Goal: Task Accomplishment & Management: Use online tool/utility

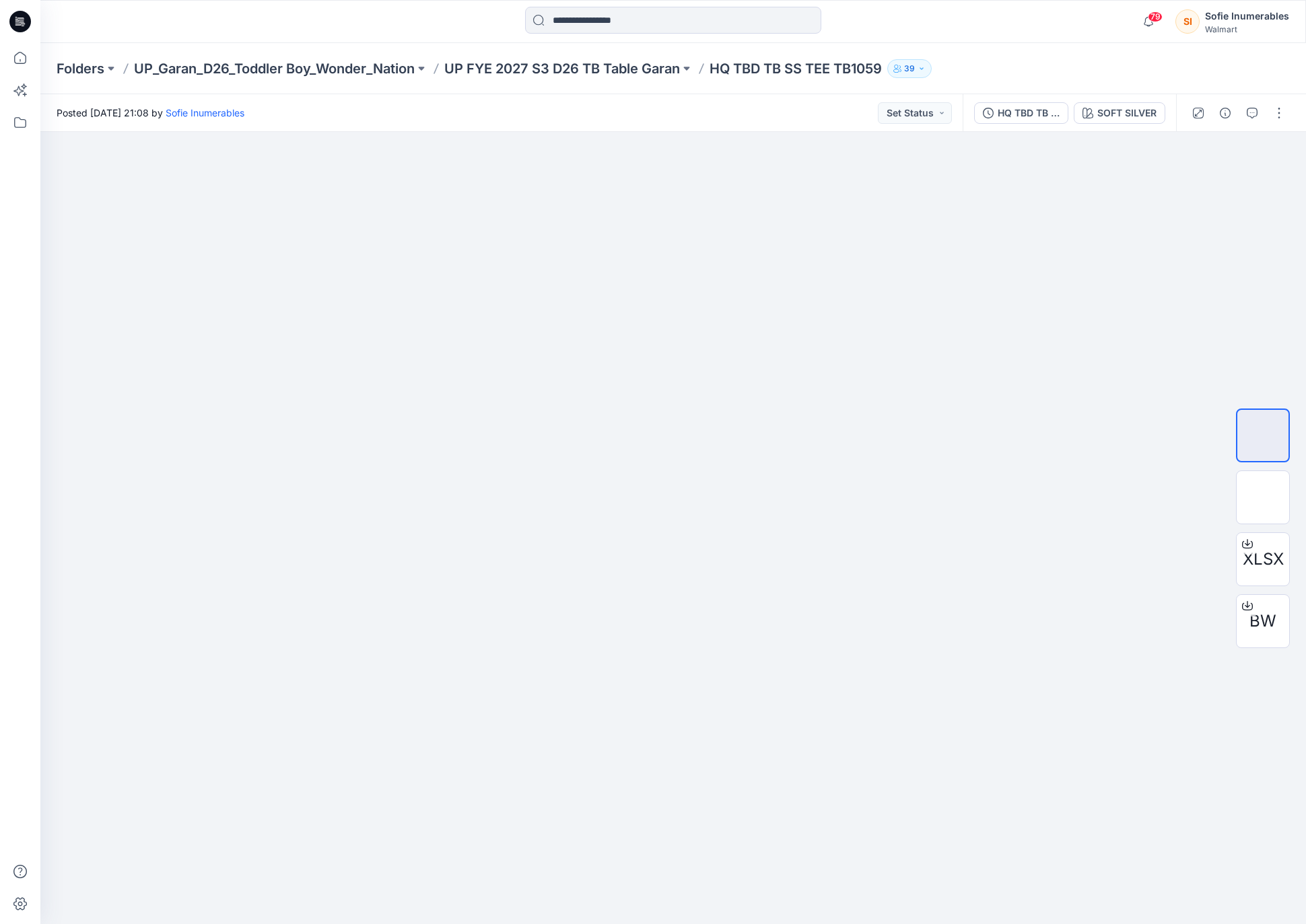
click at [661, 80] on div "Folders UP_Garan_D26_Toddler Boy_Wonder_Nation UP FYE 2027 S3 D26 TB Table Gara…" at bounding box center [673, 68] width 1266 height 51
click at [673, 62] on p "UP FYE 2027 S3 D26 TB Table Garan" at bounding box center [562, 68] width 236 height 19
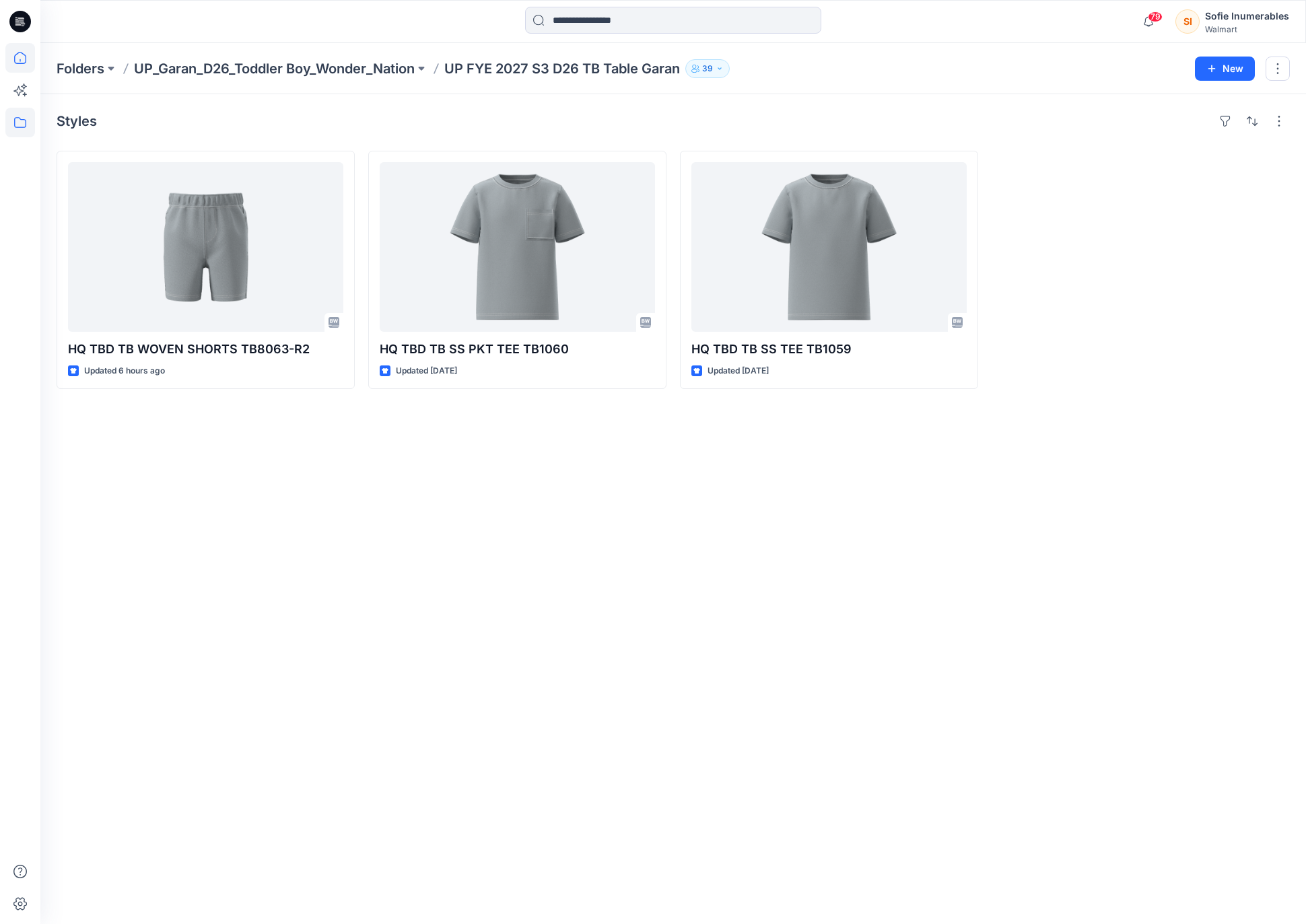
click at [18, 53] on icon at bounding box center [20, 58] width 12 height 12
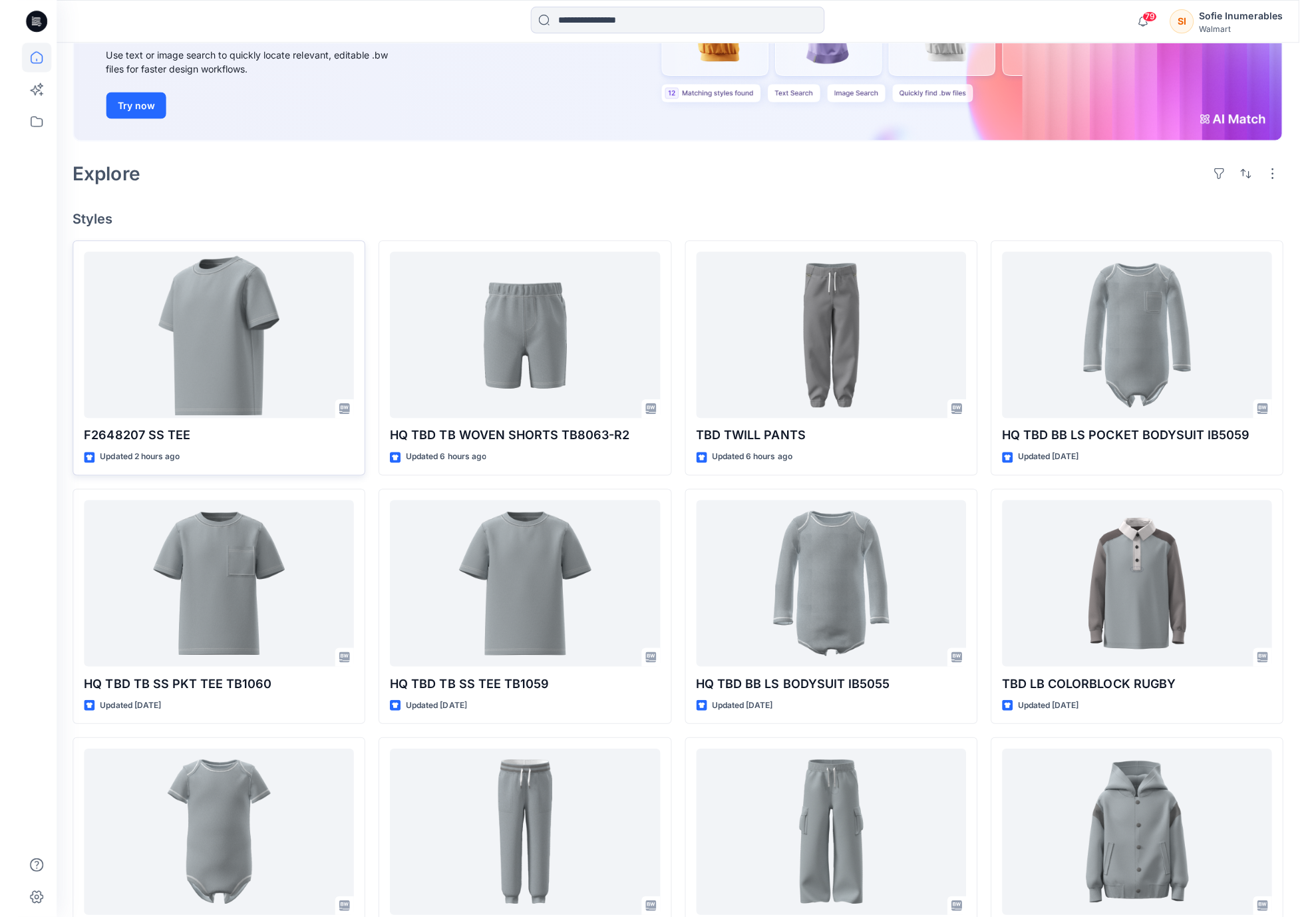
scroll to position [266, 0]
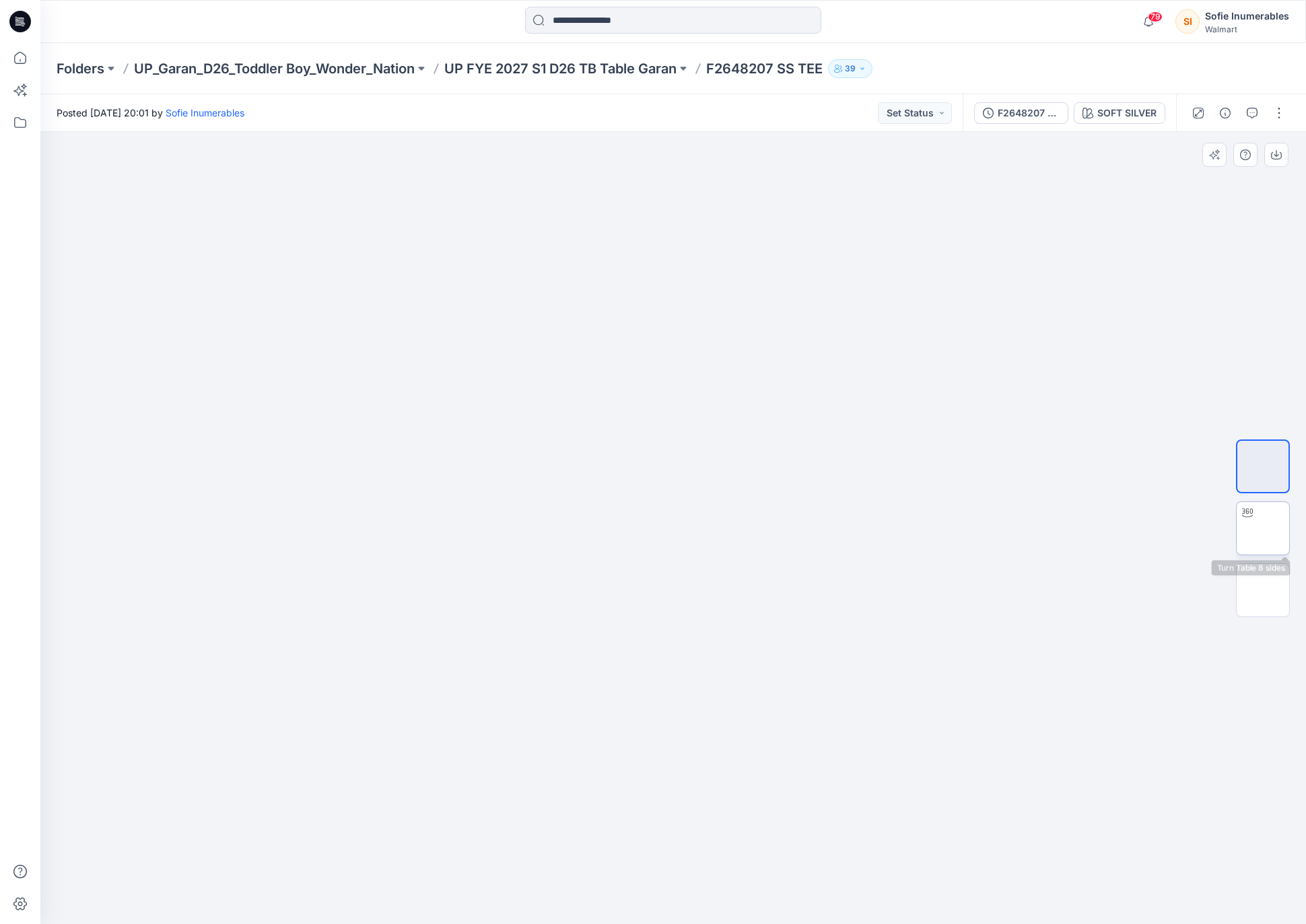
click at [1263, 528] on img at bounding box center [1263, 528] width 0 height 0
click at [1263, 590] on img at bounding box center [1263, 590] width 0 height 0
click at [1271, 536] on img at bounding box center [1263, 527] width 53 height 42
click at [1276, 476] on img at bounding box center [1263, 466] width 53 height 42
click at [1273, 511] on img at bounding box center [1263, 527] width 53 height 42
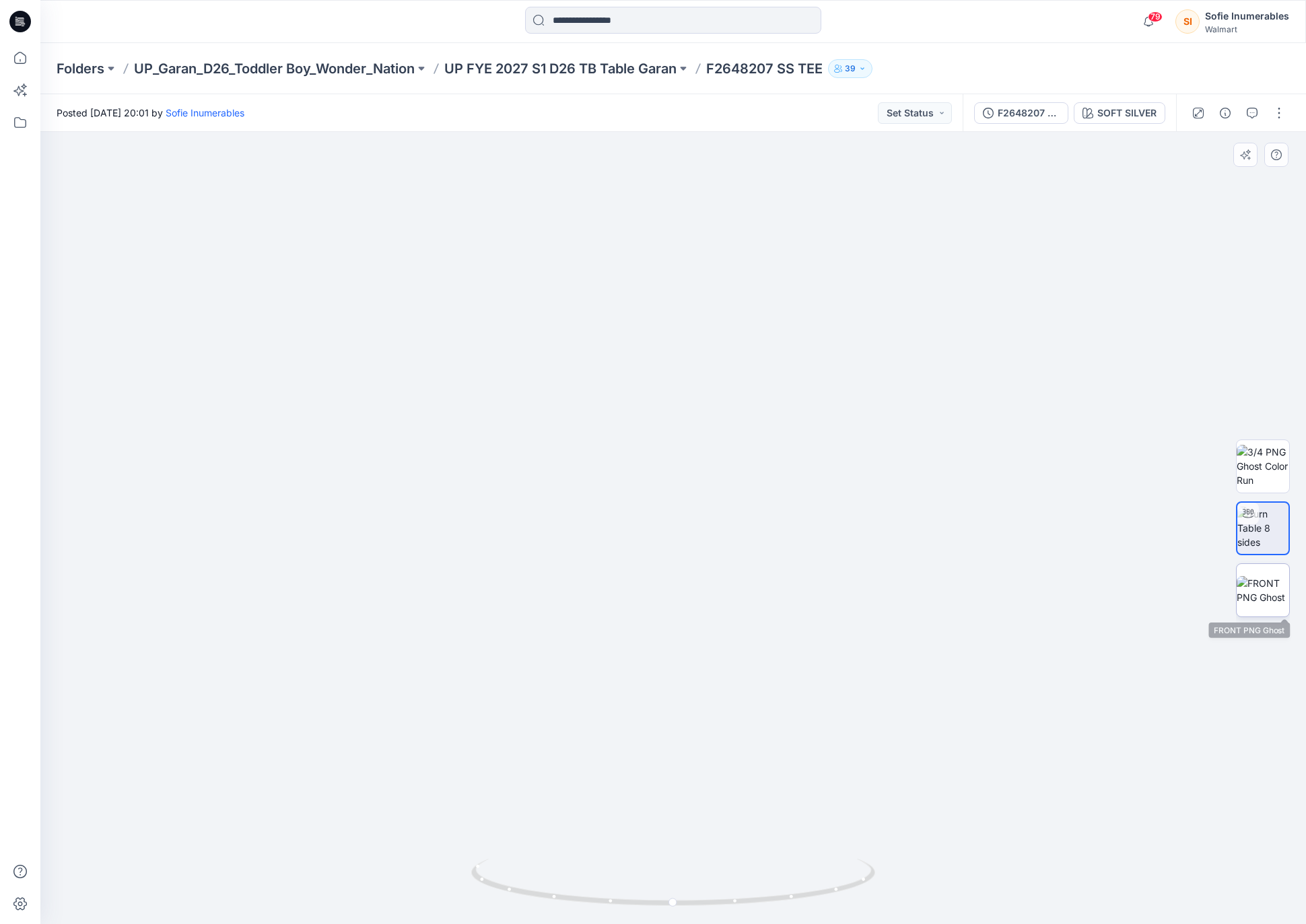
click at [1264, 576] on img at bounding box center [1263, 590] width 53 height 28
click at [1269, 538] on img at bounding box center [1263, 527] width 53 height 42
click at [1268, 478] on img at bounding box center [1263, 466] width 53 height 42
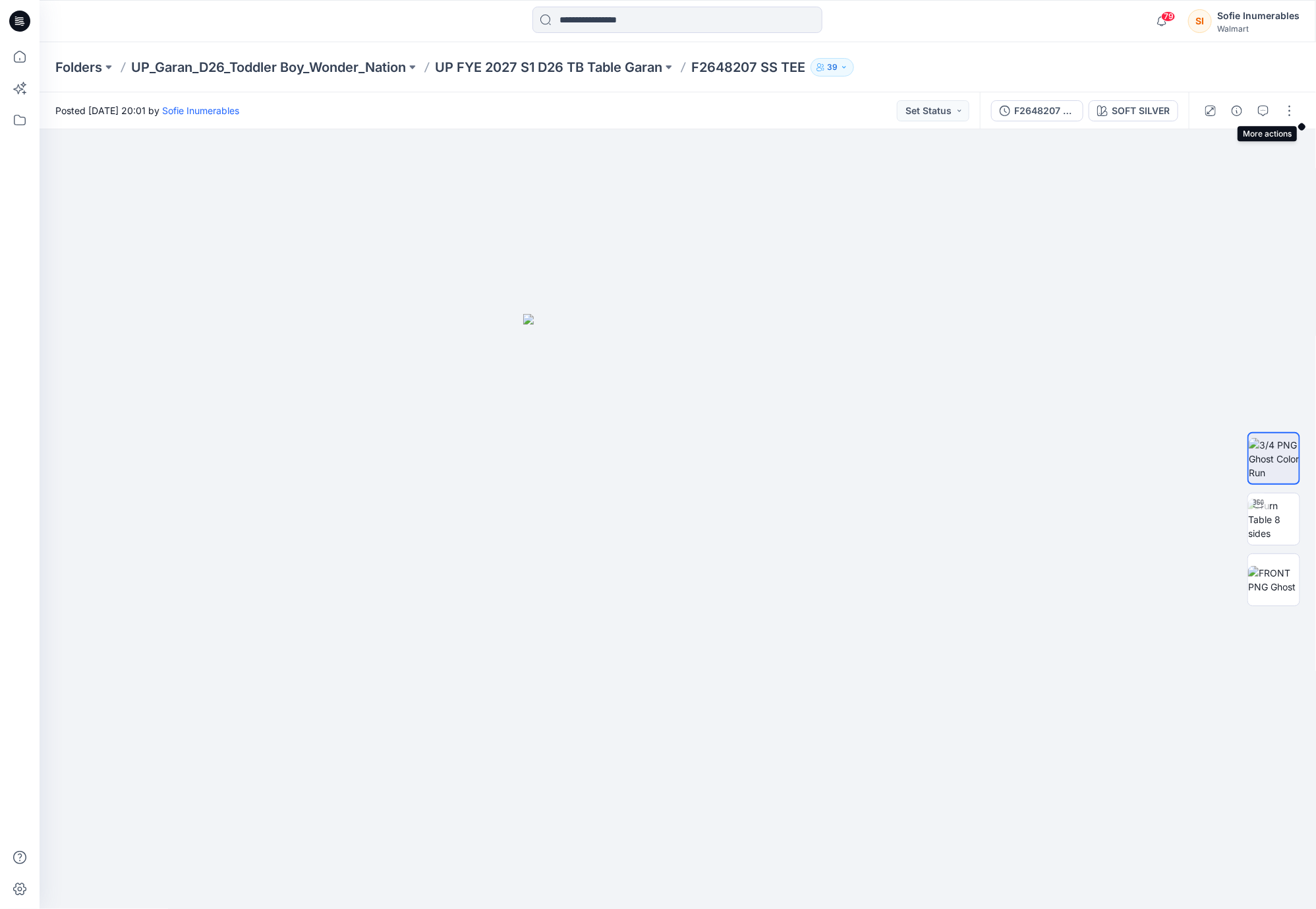
click at [1278, 112] on button "button" at bounding box center [1290, 110] width 21 height 21
click at [1213, 258] on p "Duplicate to..." at bounding box center [1212, 251] width 60 height 14
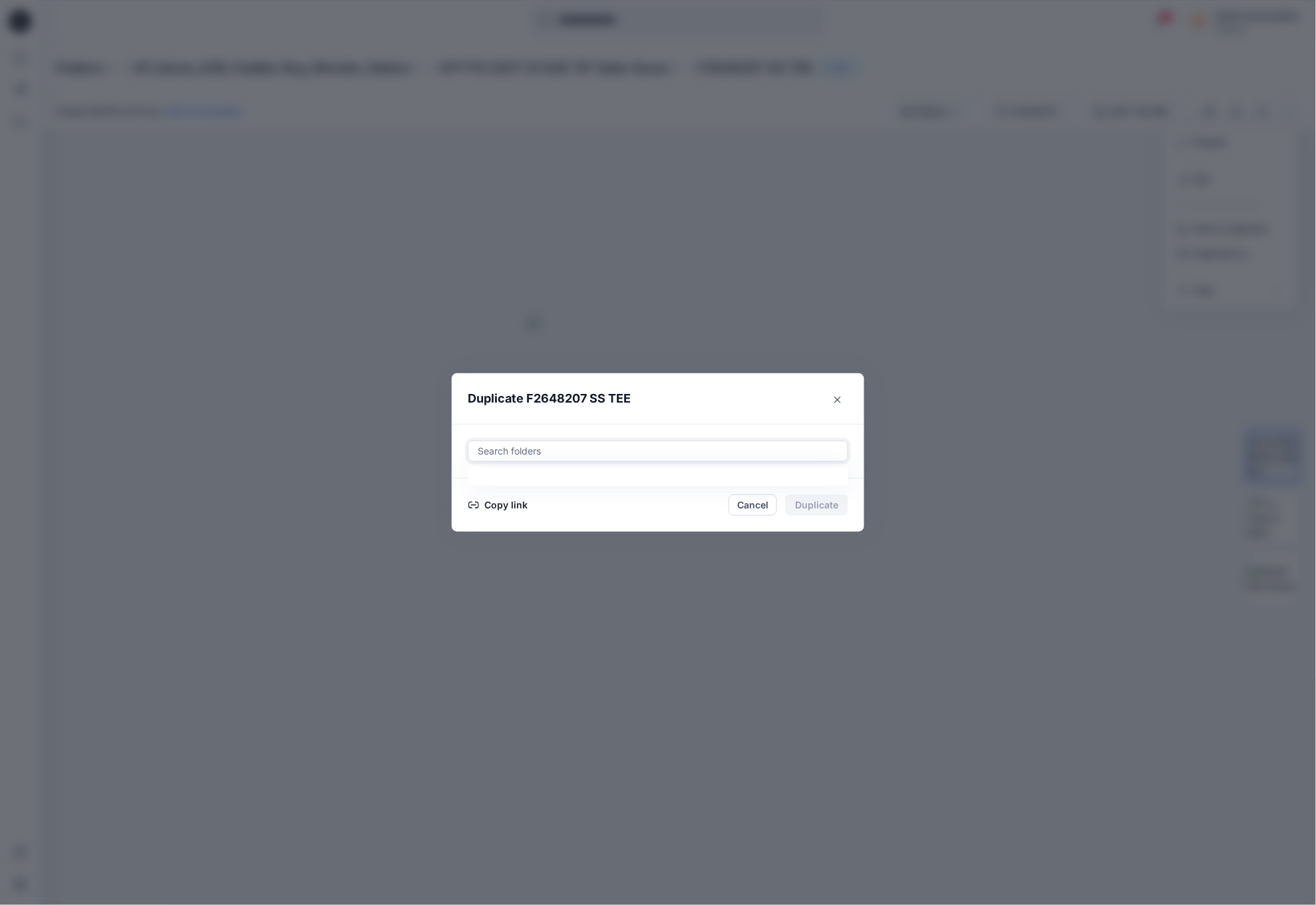
click at [645, 452] on div at bounding box center [658, 451] width 363 height 16
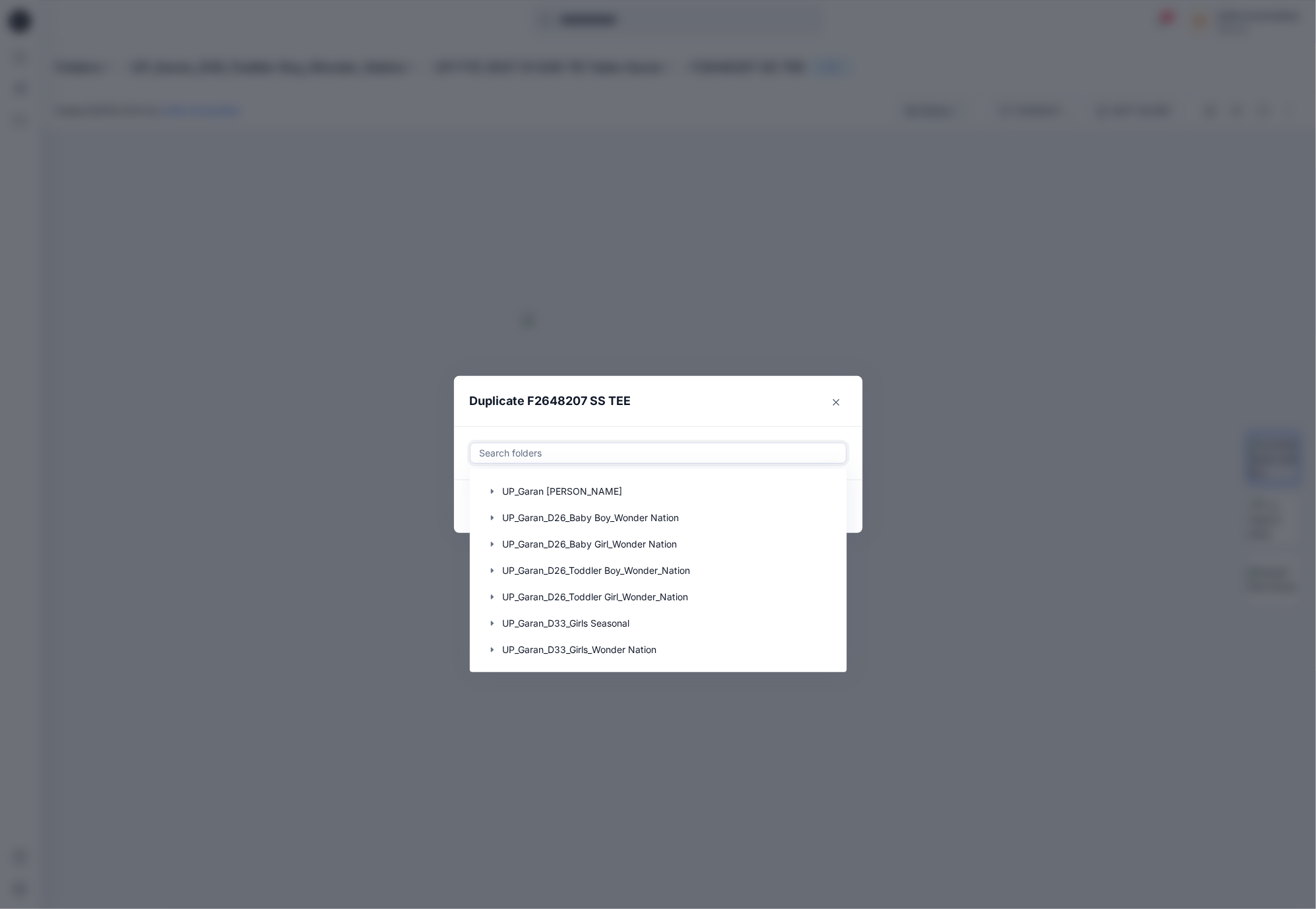
scroll to position [251, 0]
click at [498, 566] on icon "button" at bounding box center [492, 570] width 10 height 10
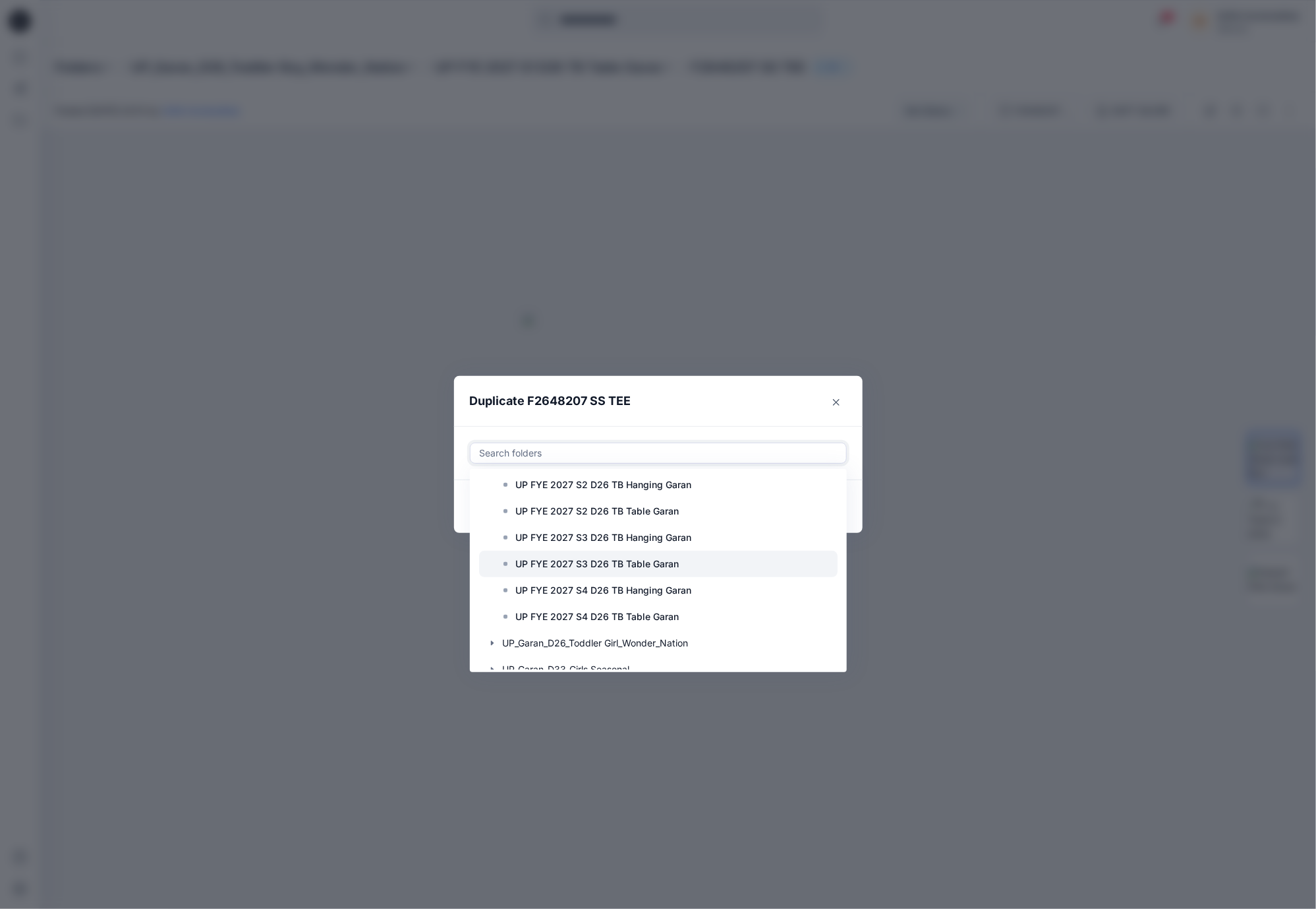
click at [680, 571] on p "UP FYE 2027 S3 D26 TB Table Garan" at bounding box center [598, 564] width 163 height 16
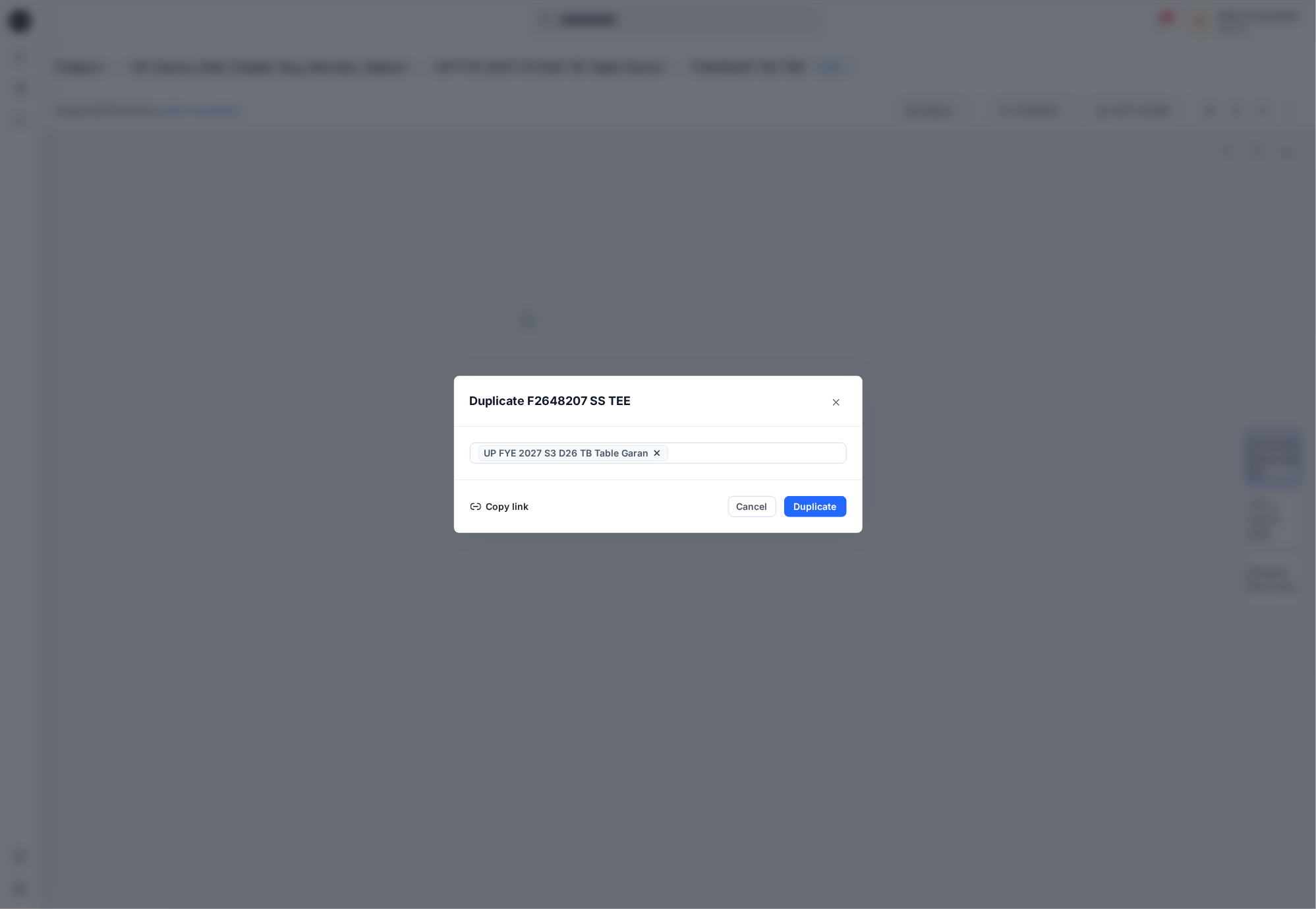
click at [861, 461] on div "Duplicate F2648207 SS TEE UP FYE 2027 S3 D26 TB Table Garan Copy link Cancel Du…" at bounding box center [658, 454] width 1316 height 909
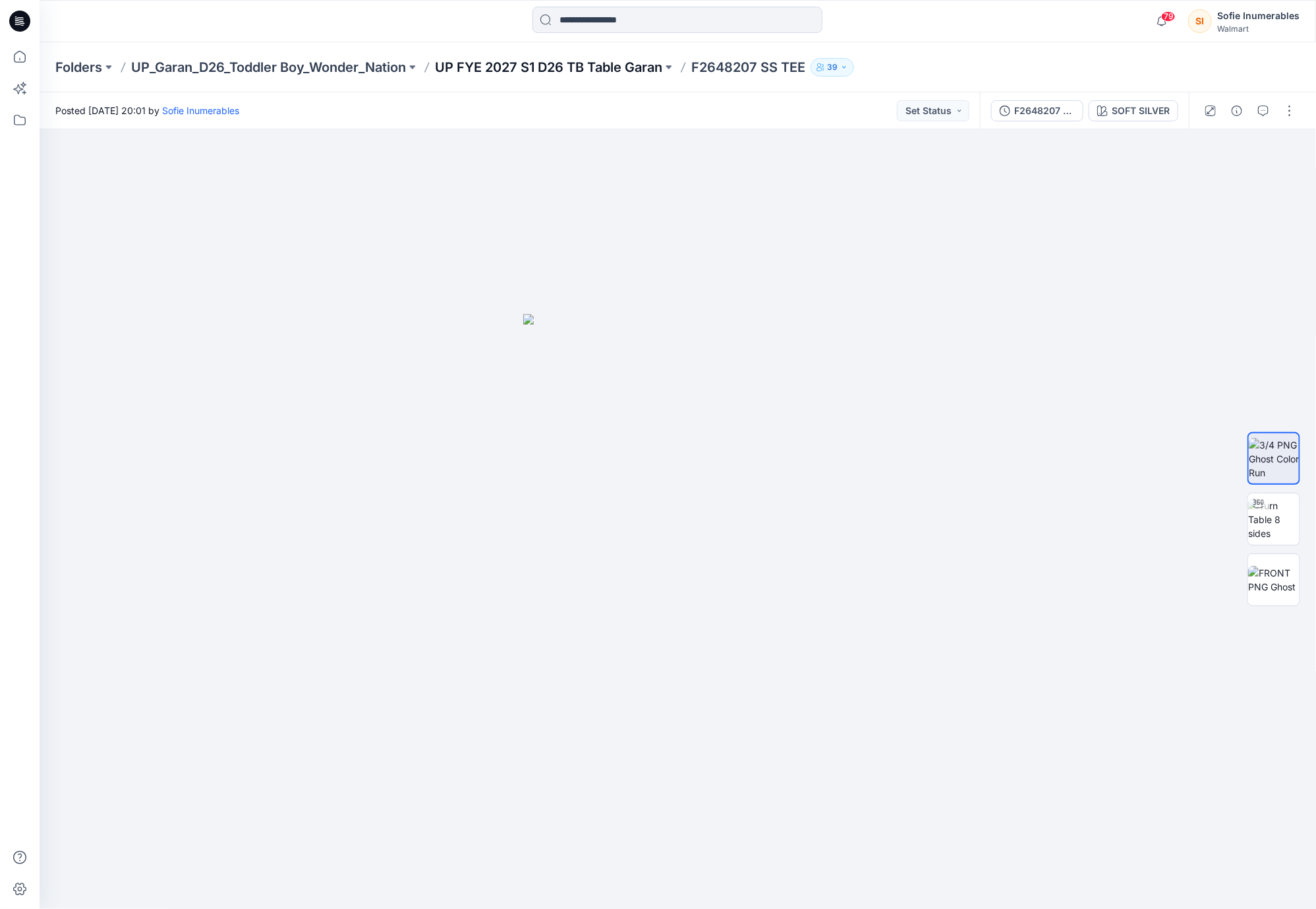
click at [472, 70] on p "UP FYE 2027 S1 D26 TB Table Garan" at bounding box center [549, 67] width 227 height 18
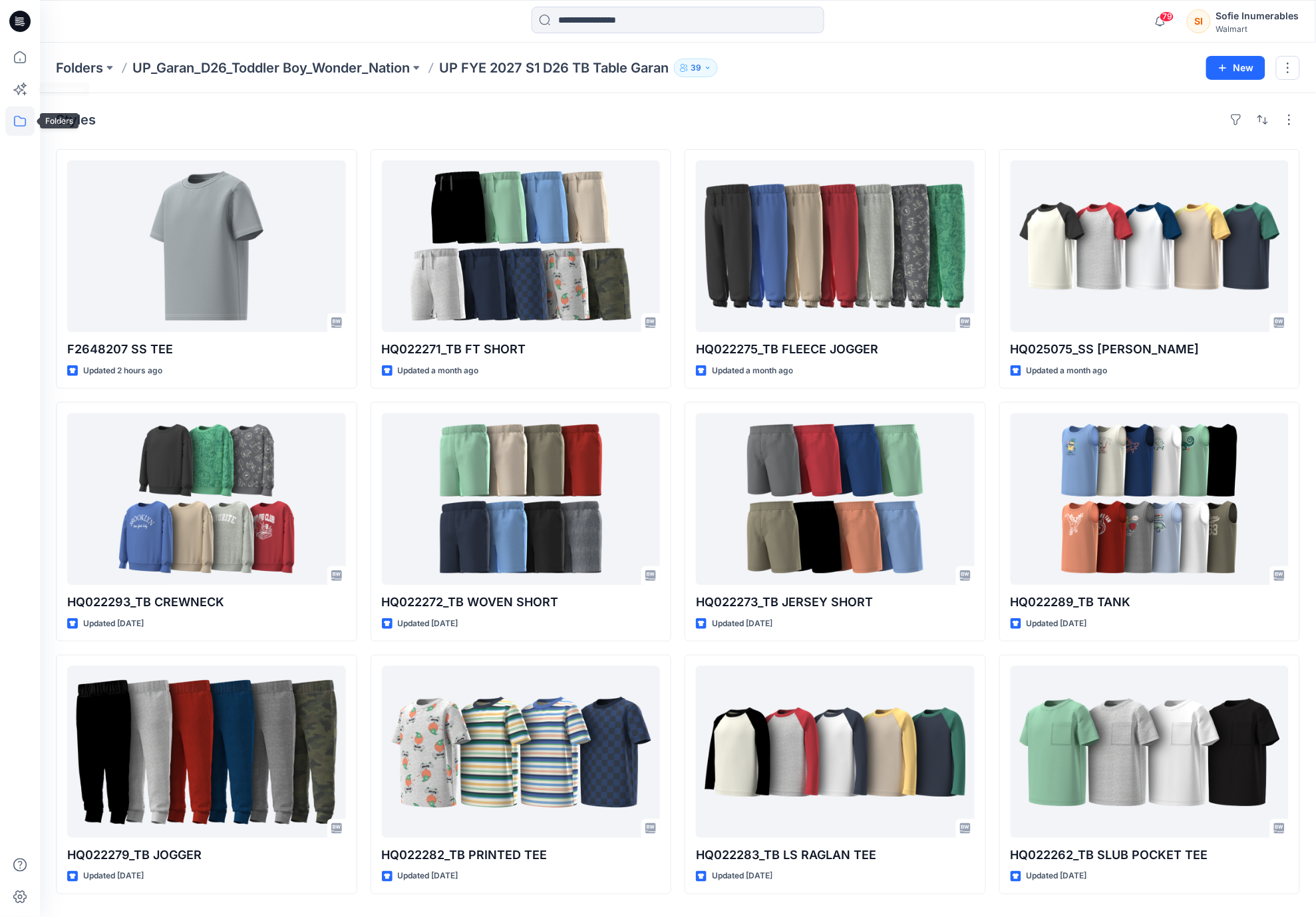
click at [24, 123] on icon at bounding box center [20, 121] width 29 height 29
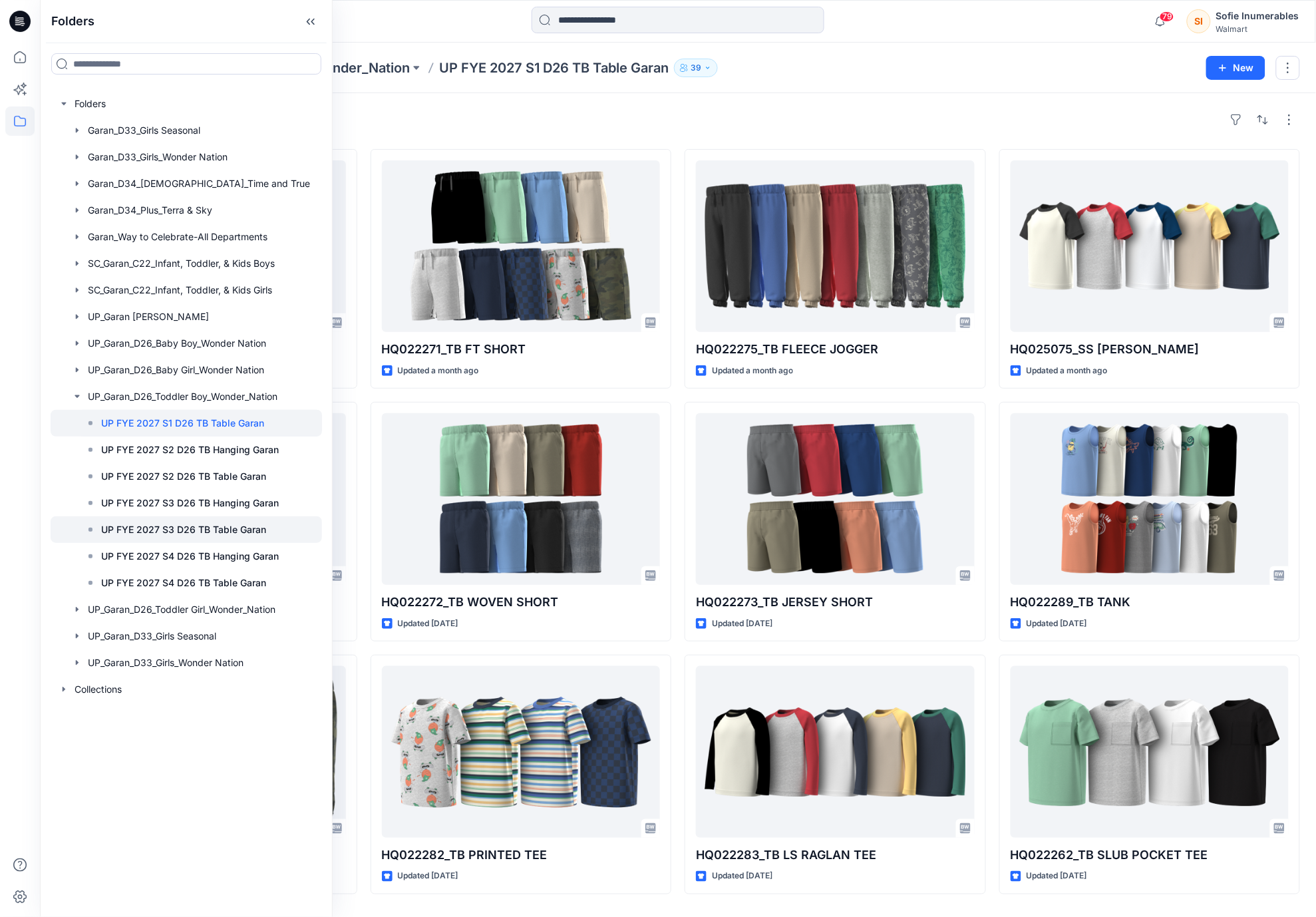
click at [266, 538] on p "UP FYE 2027 S3 D26 TB Table Garan" at bounding box center [183, 529] width 165 height 16
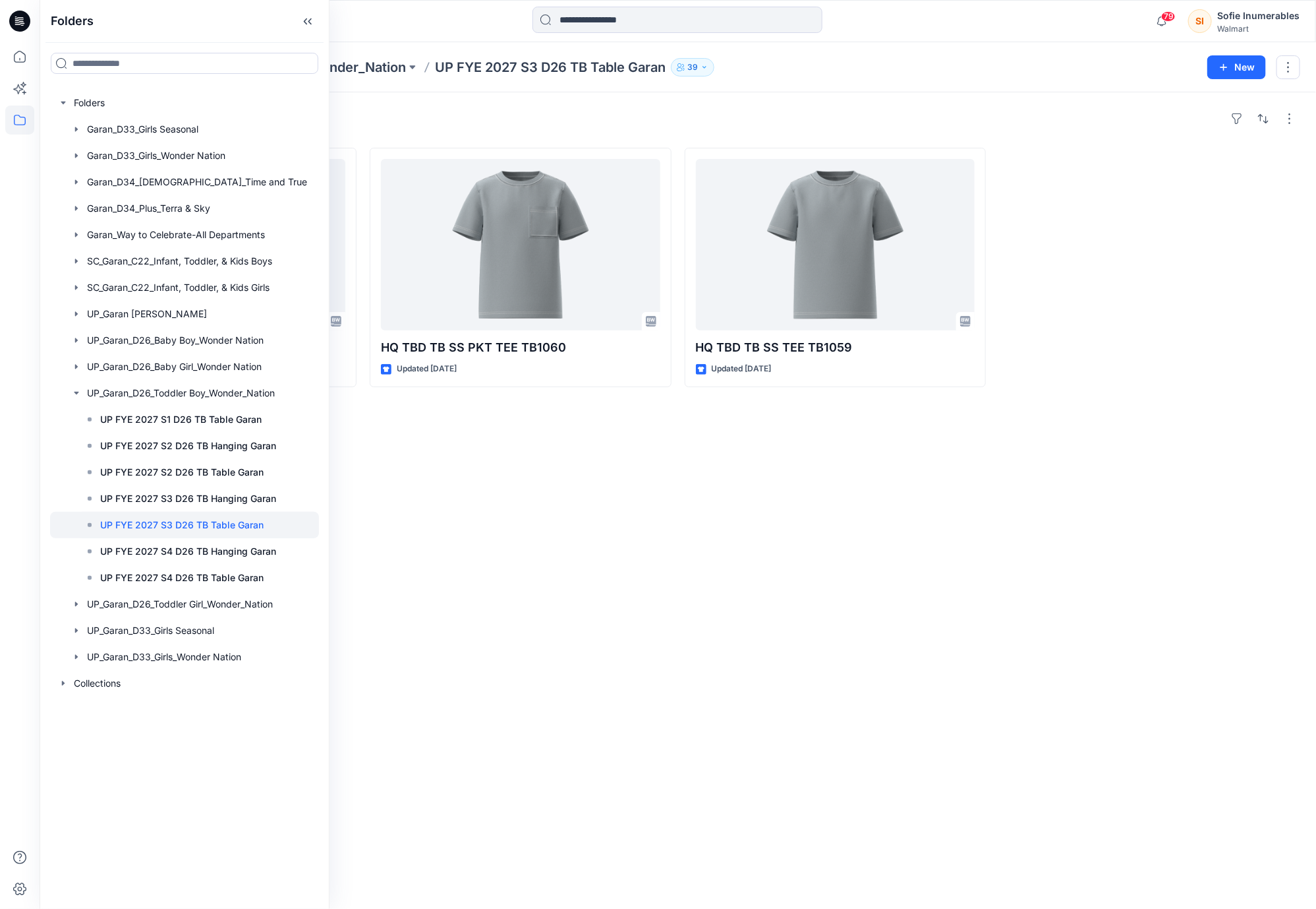
click at [783, 616] on div "Styles HQ TBD TB WOVEN SHORTS TB8063-R2 Updated 6 hours ago HQ TBD TB SS PKT TE…" at bounding box center [678, 501] width 1277 height 816
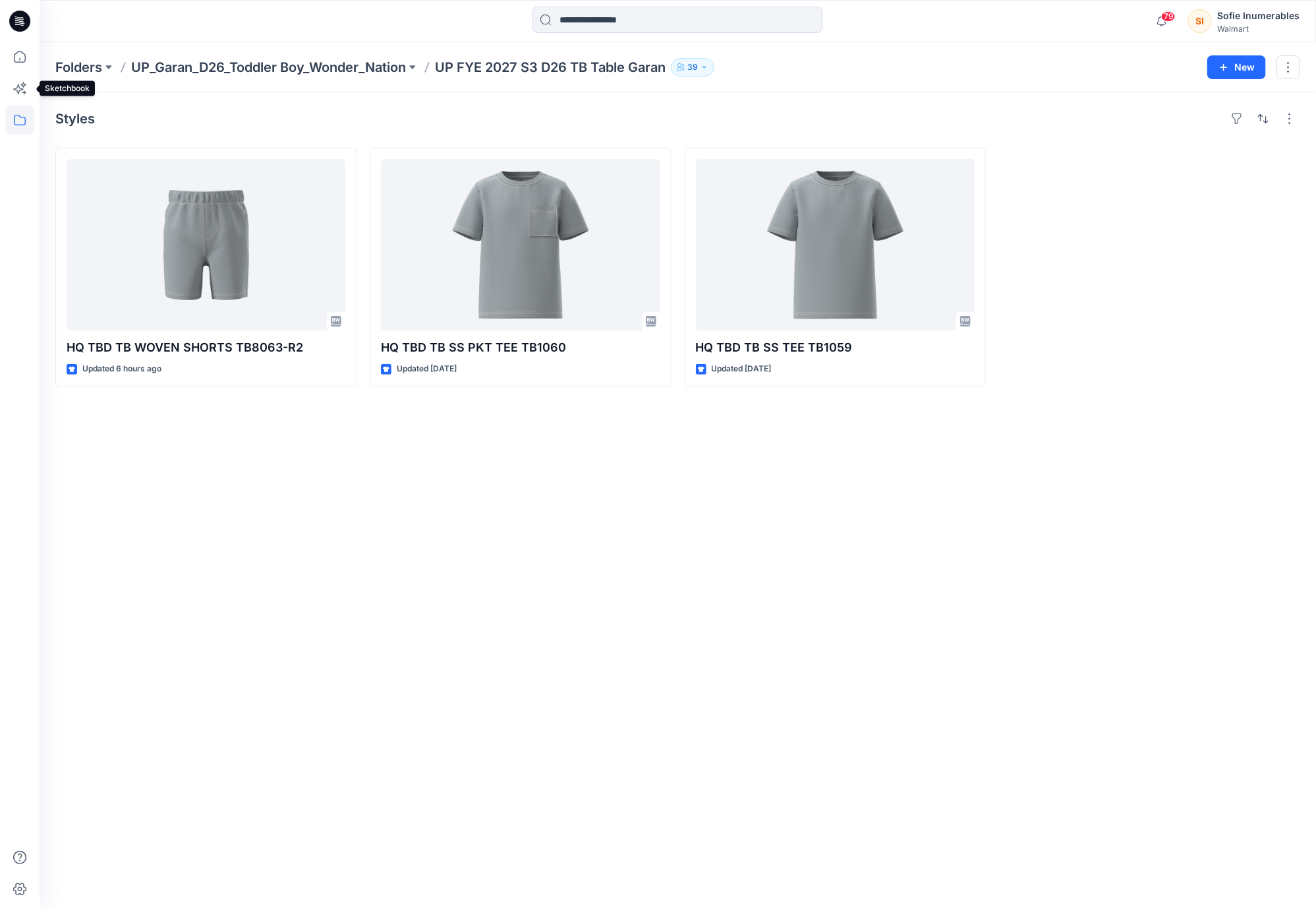
click at [19, 109] on icon at bounding box center [20, 120] width 29 height 29
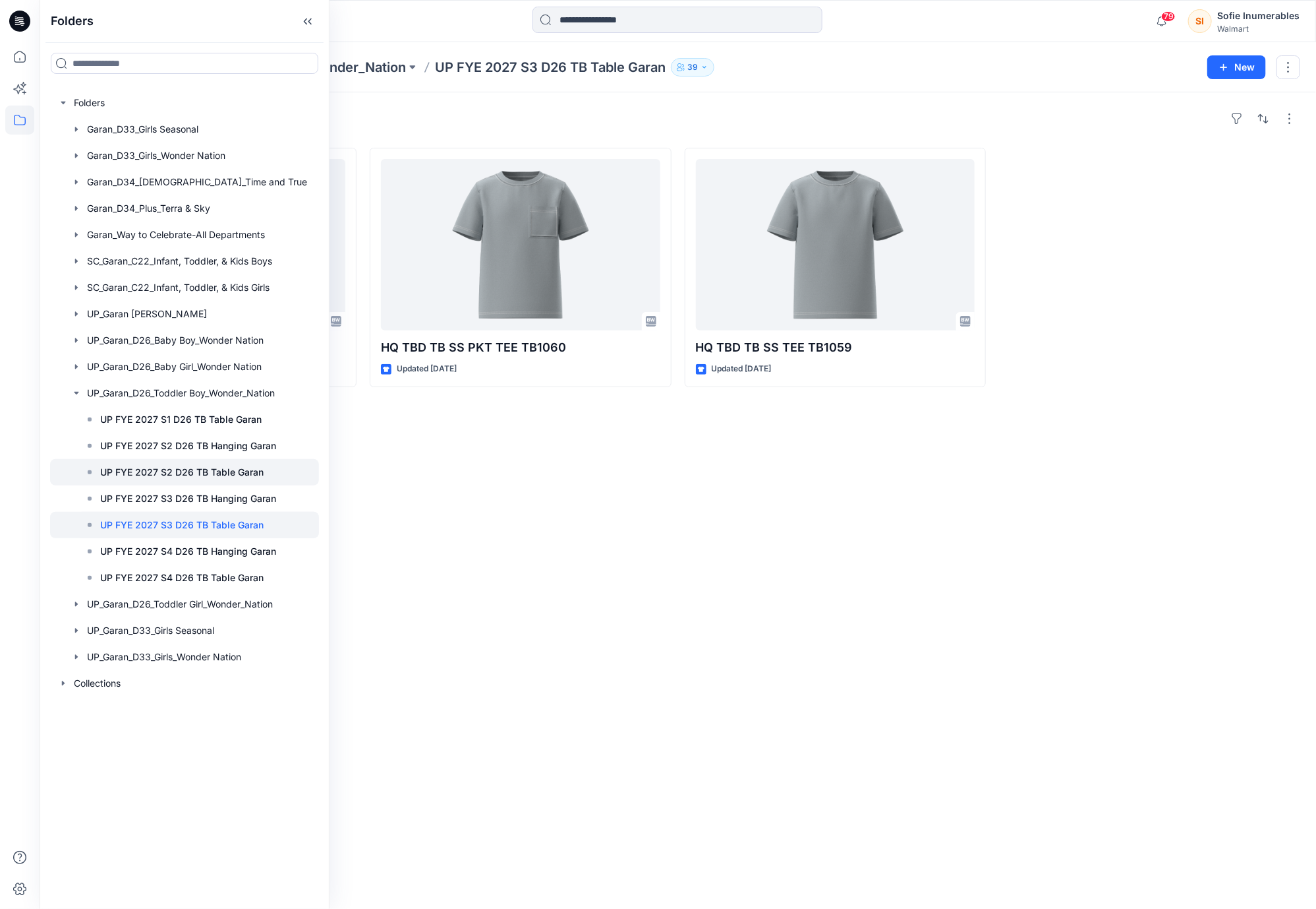
scroll to position [0, 26]
click at [75, 316] on icon "button" at bounding box center [77, 313] width 3 height 4
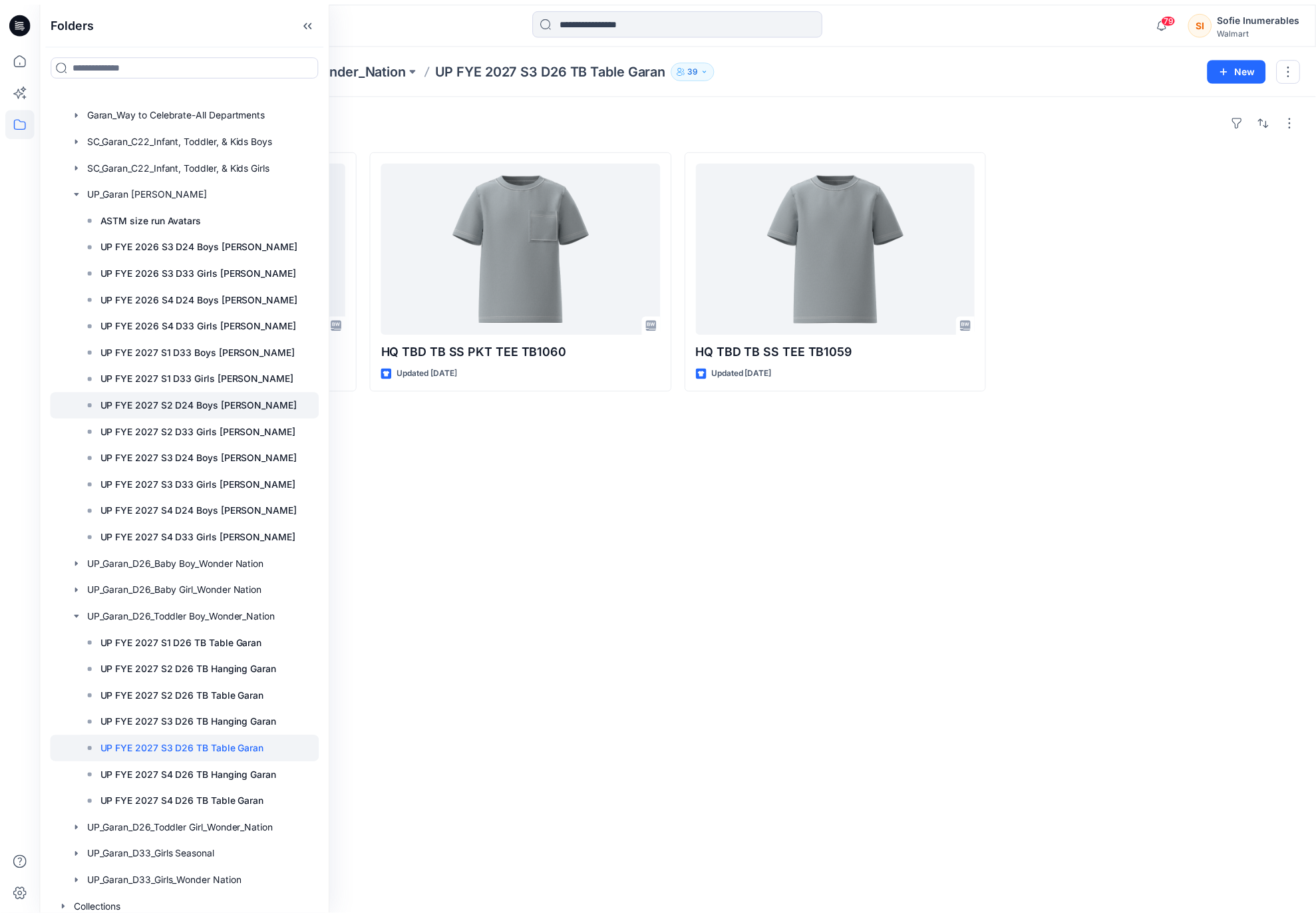
scroll to position [126, 26]
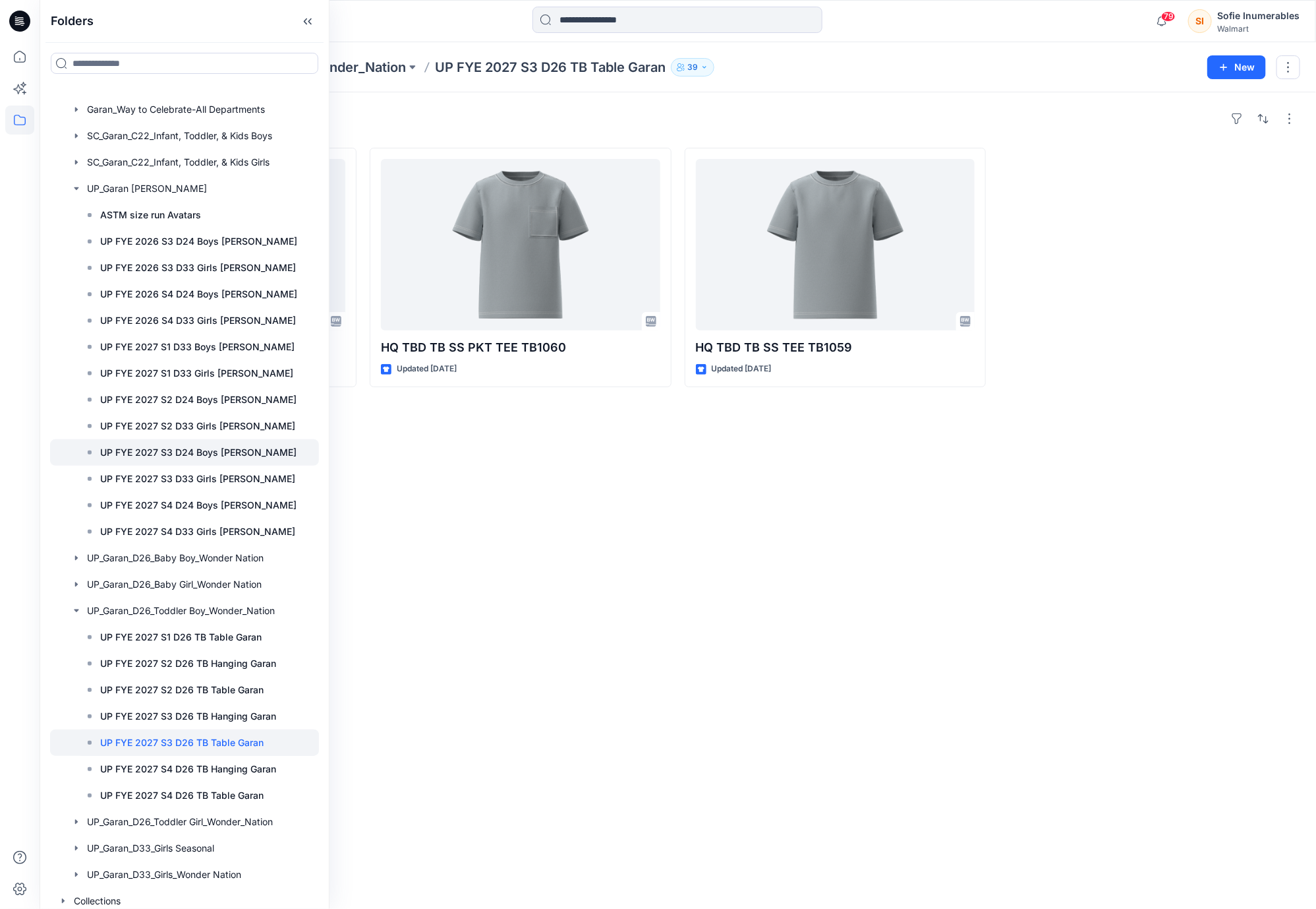
click at [133, 460] on p "UP FYE 2027 S3 D24 Boys [PERSON_NAME]" at bounding box center [198, 453] width 197 height 16
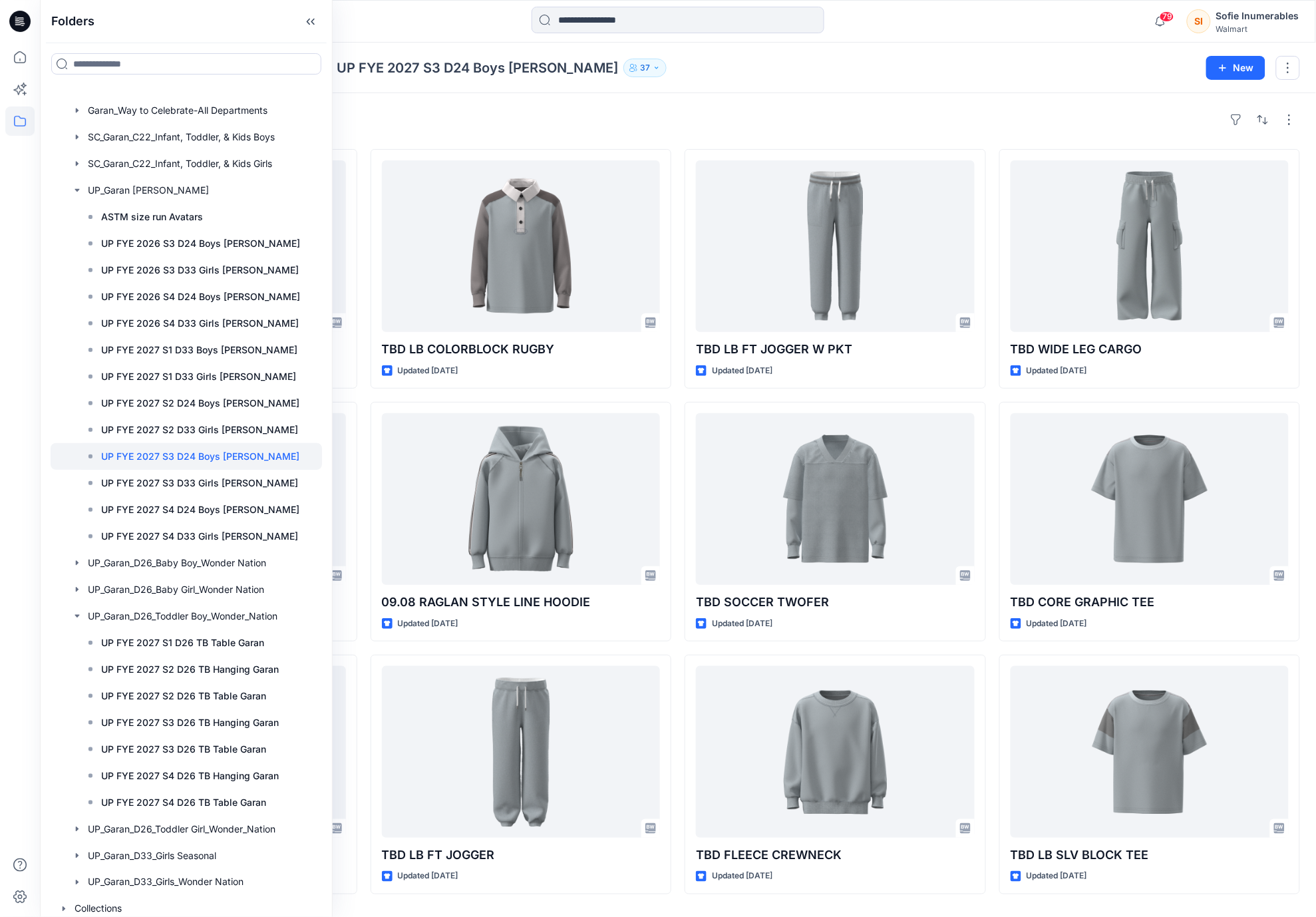
click at [690, 130] on div "Styles" at bounding box center [678, 119] width 1245 height 21
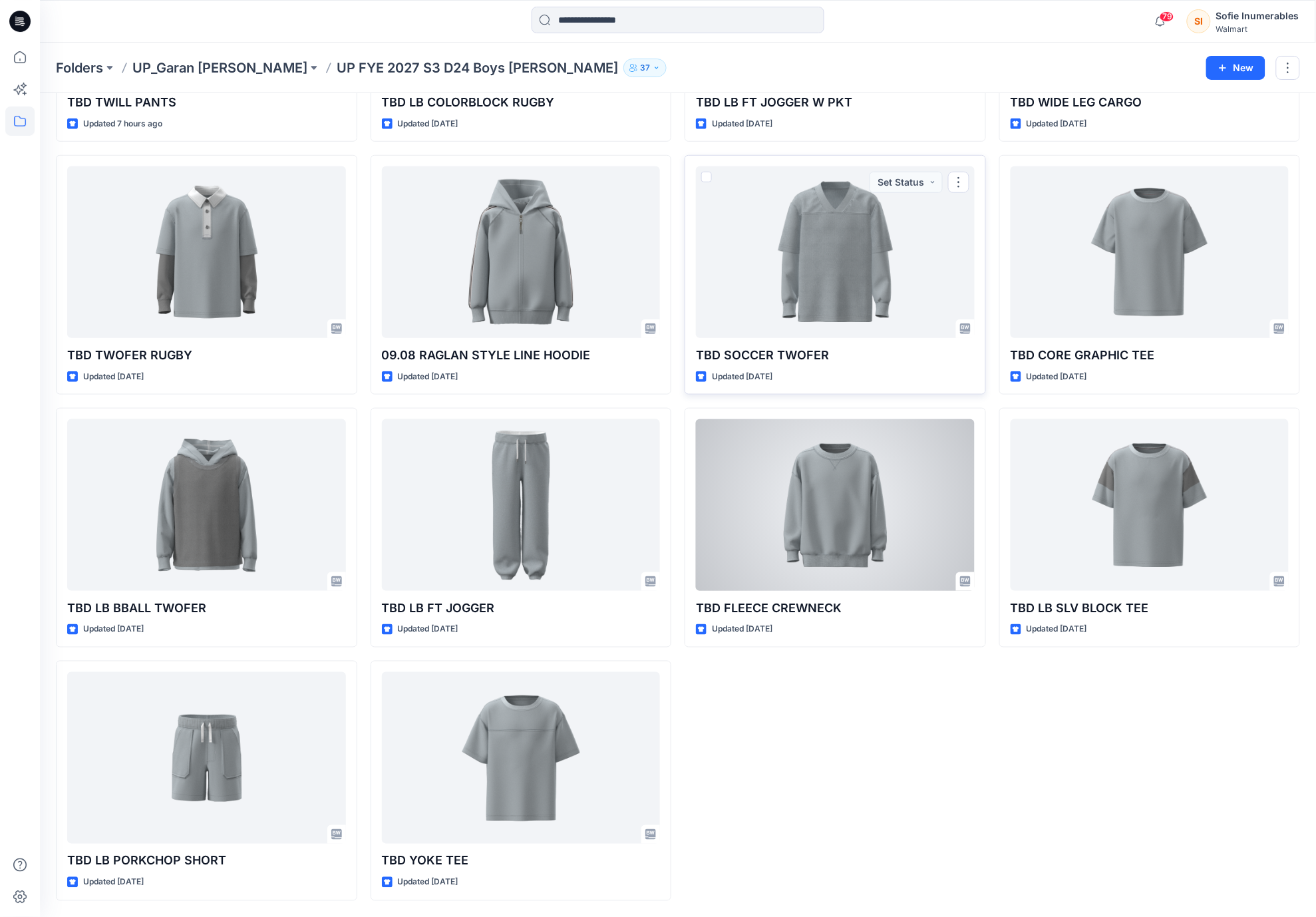
scroll to position [316, 0]
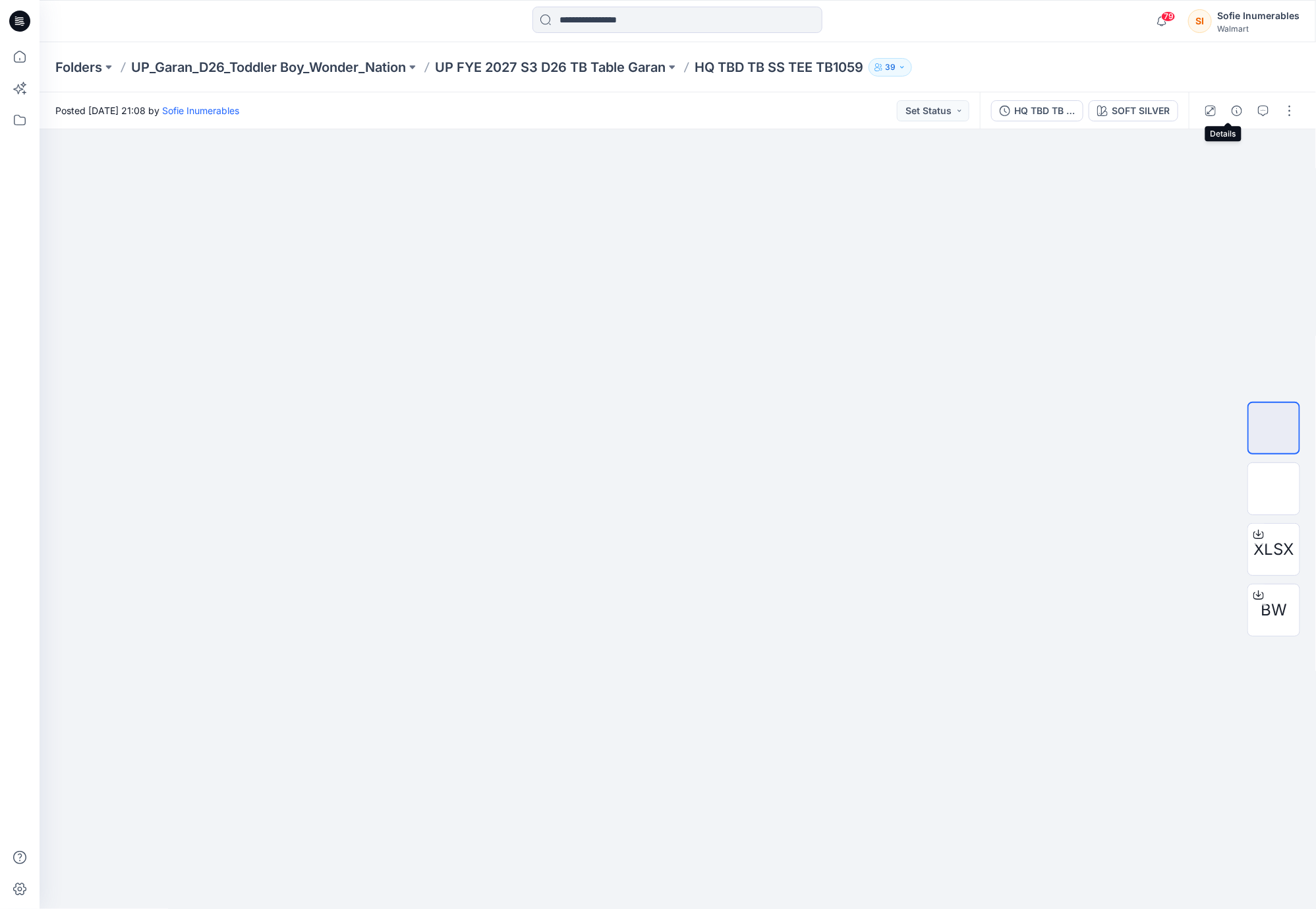
click at [1232, 112] on icon "button" at bounding box center [1237, 111] width 10 height 10
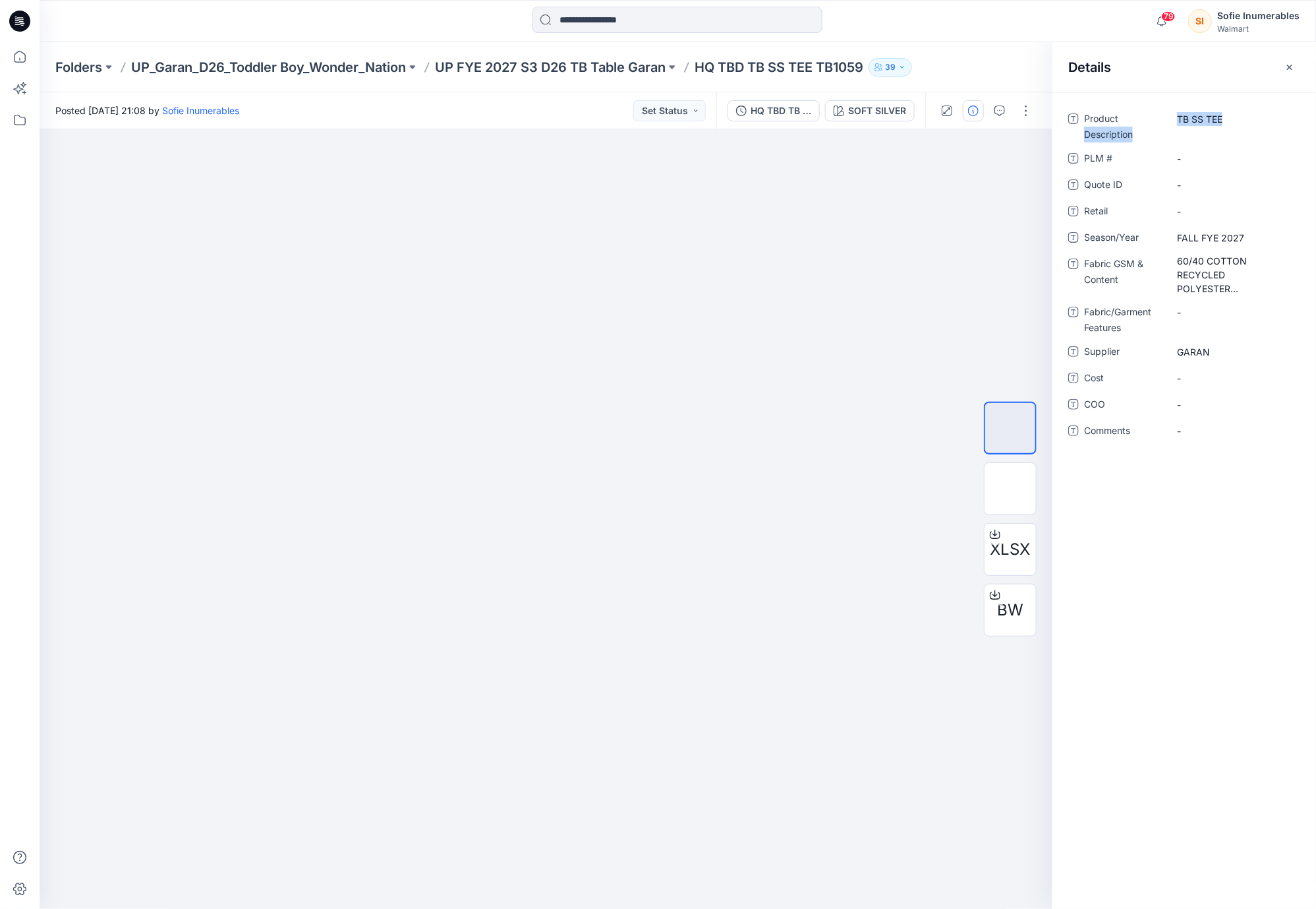
drag, startPoint x: 1216, startPoint y: 117, endPoint x: 1164, endPoint y: 114, distance: 52.1
click at [1164, 114] on div "Product Description TB SS TEE" at bounding box center [1184, 125] width 232 height 34
click at [1211, 122] on Description "TB SS TEE" at bounding box center [1234, 119] width 114 height 14
drag, startPoint x: 1198, startPoint y: 117, endPoint x: 1185, endPoint y: 112, distance: 13.9
click at [1180, 114] on textarea "*********" at bounding box center [1233, 118] width 129 height 21
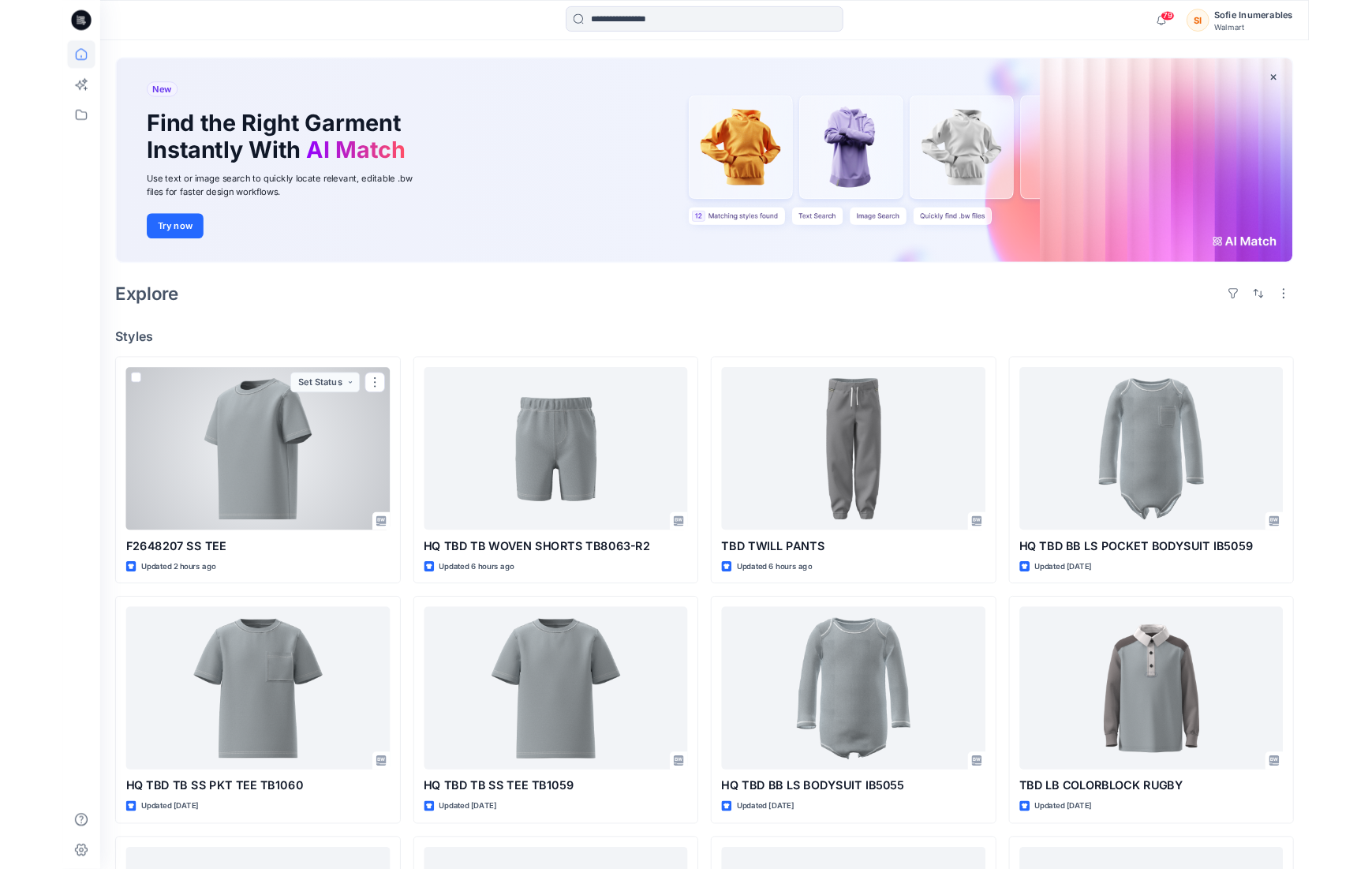
scroll to position [71, 0]
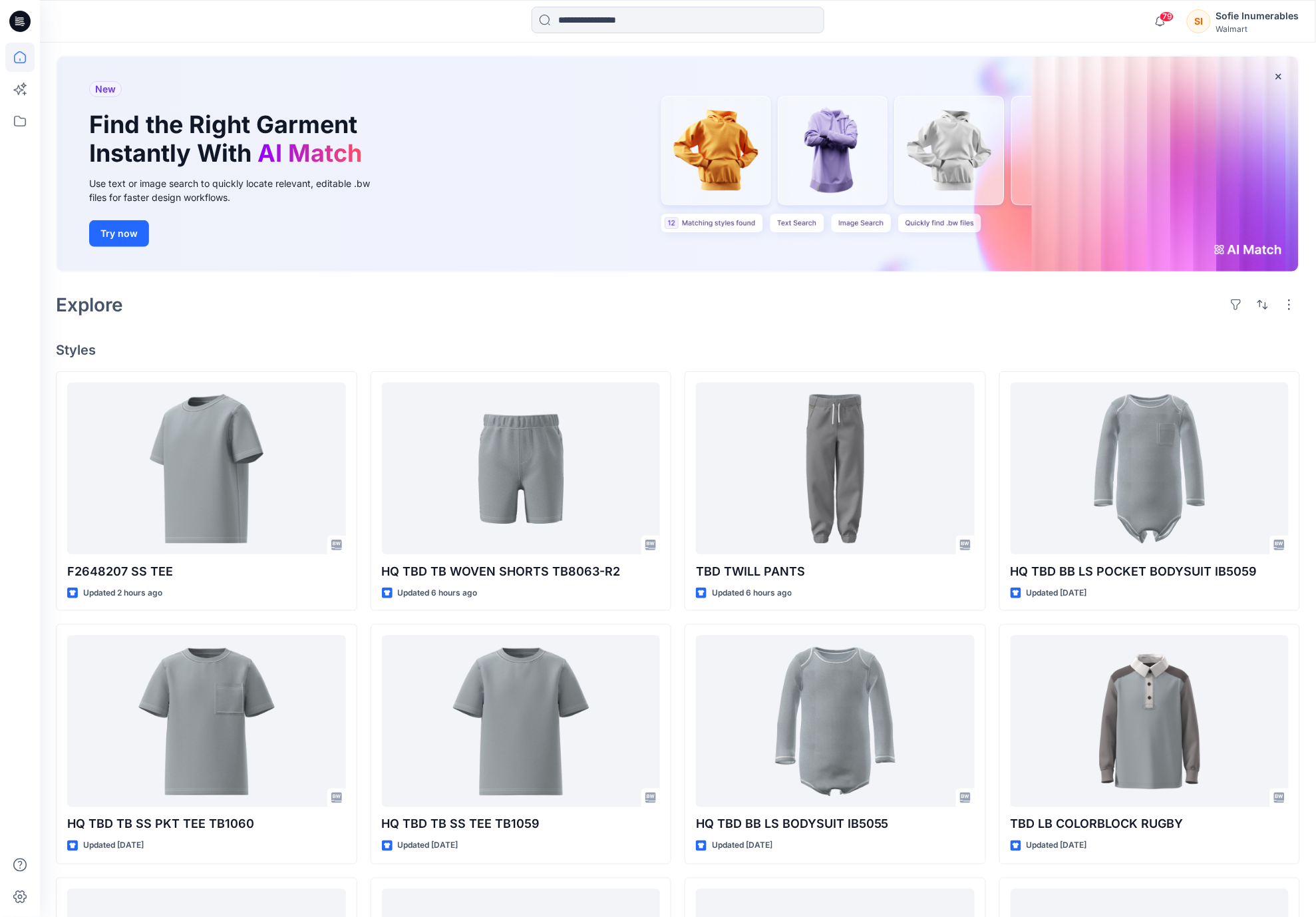
click at [430, 321] on div "Explore" at bounding box center [678, 304] width 1245 height 32
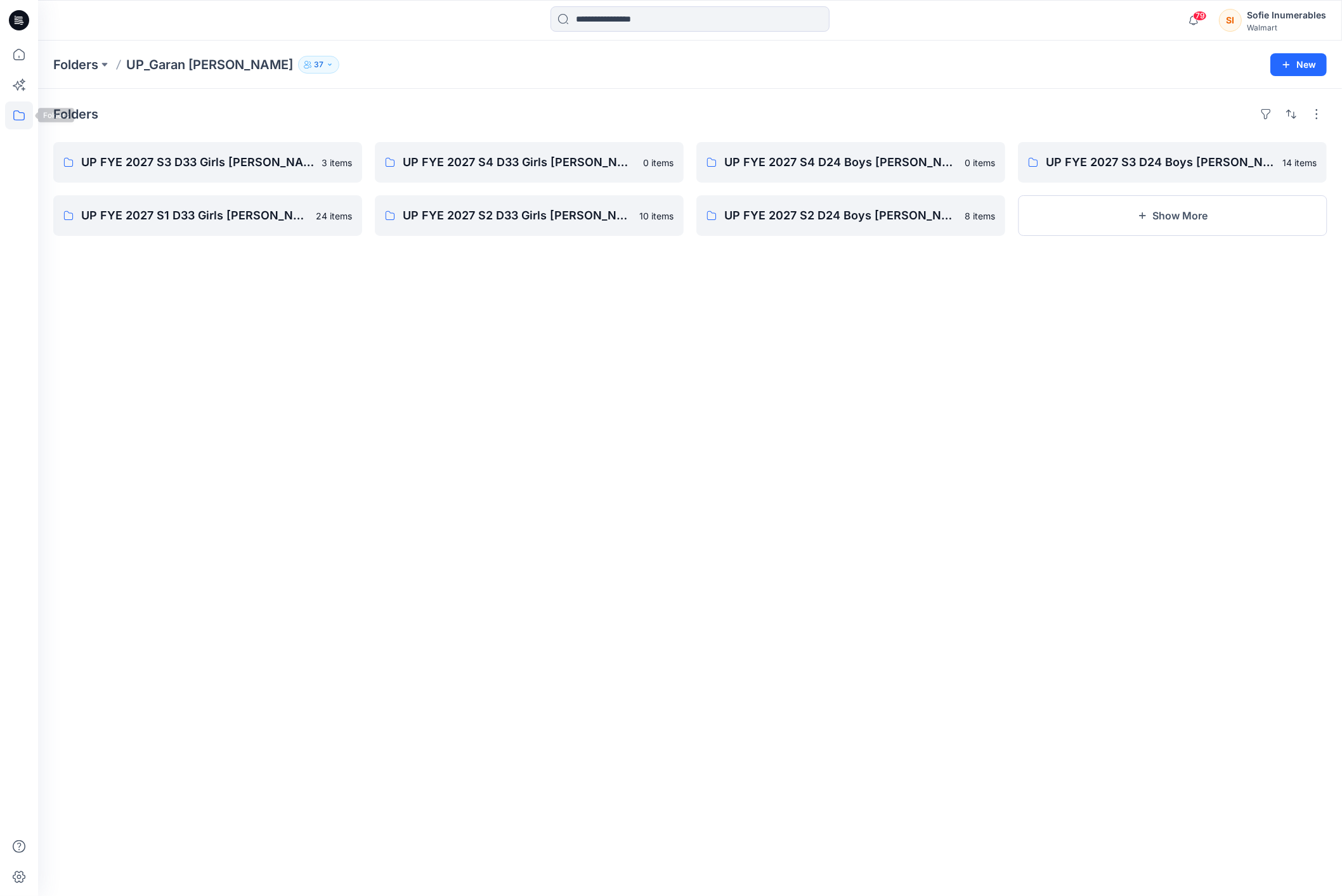
click at [18, 125] on icon at bounding box center [19, 116] width 28 height 28
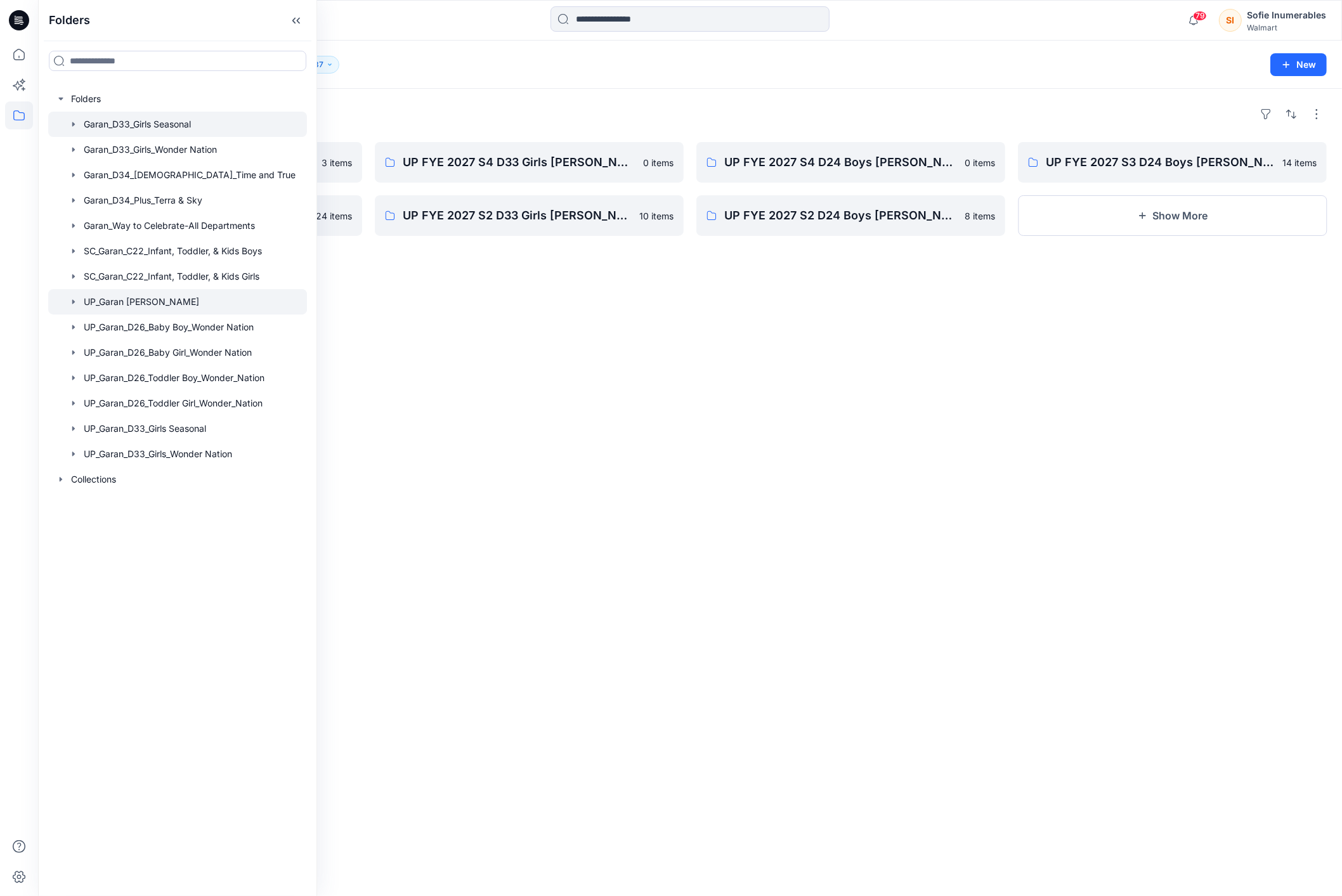
click at [69, 135] on div at bounding box center [177, 124] width 259 height 25
click at [79, 130] on icon "button" at bounding box center [74, 124] width 10 height 10
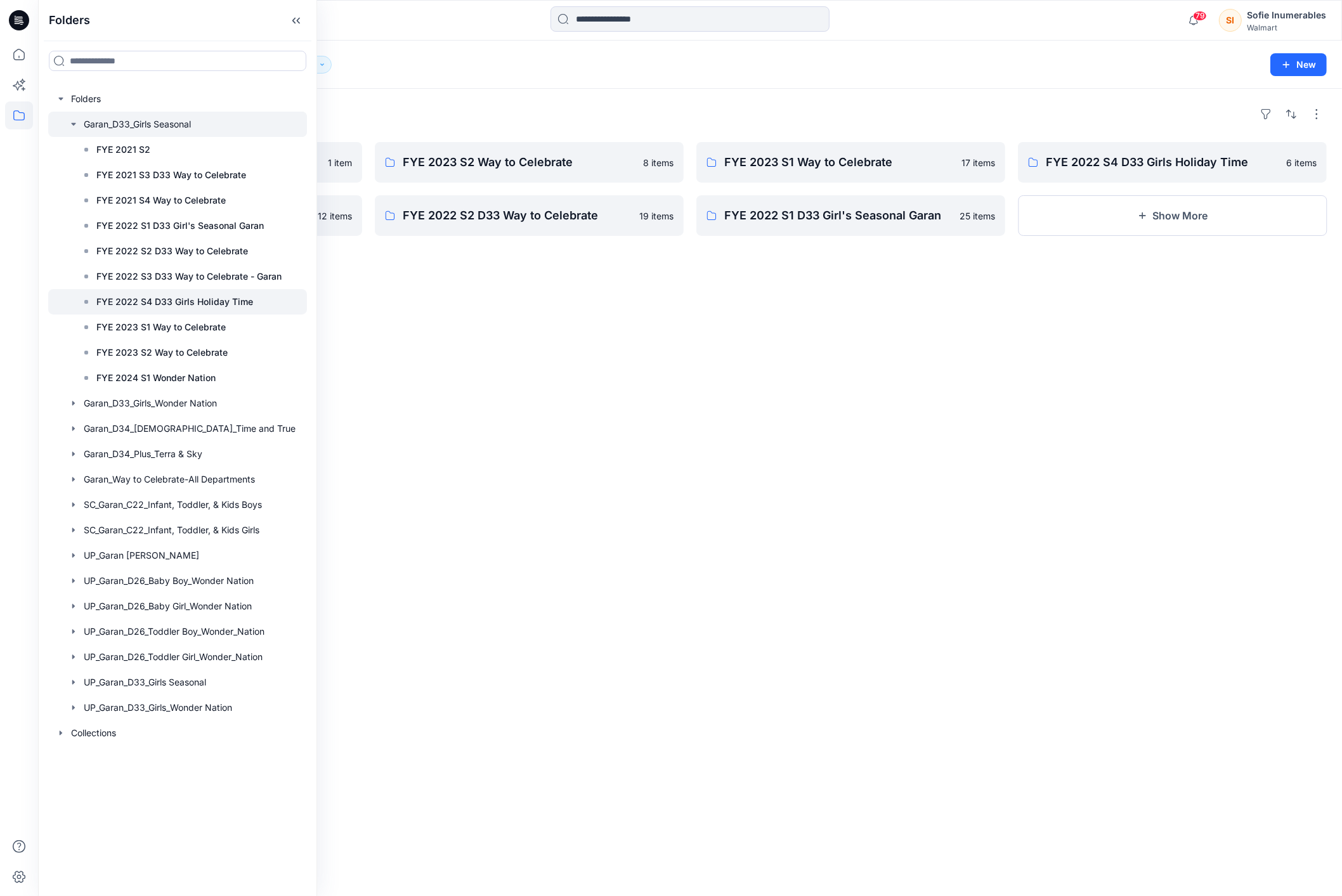
click at [129, 309] on p "FYE 2022 S4 D33 Girls Holiday Time" at bounding box center [174, 302] width 156 height 15
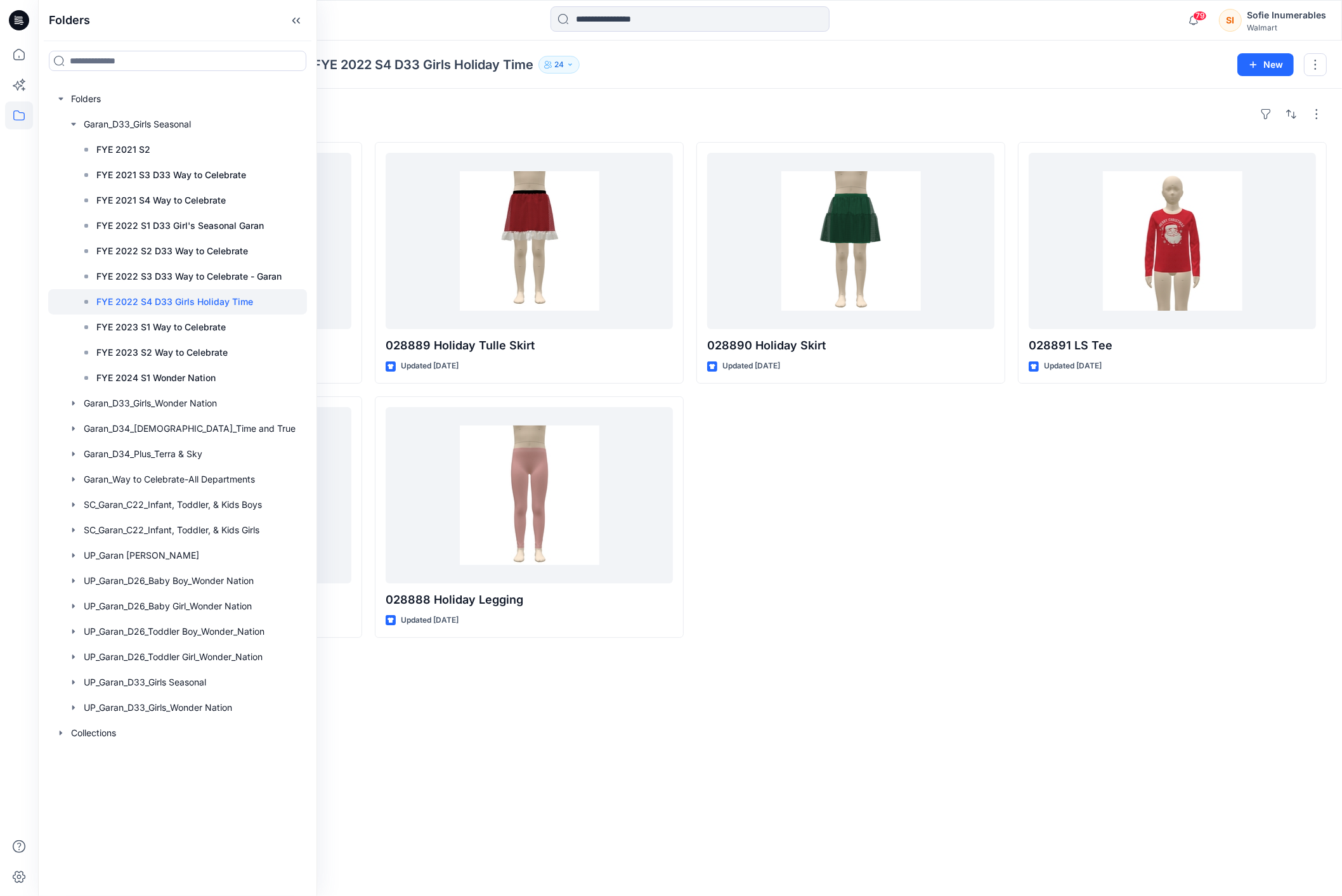
click at [798, 581] on div "028890 Holiday Skirt Updated [DATE]" at bounding box center [850, 390] width 309 height 496
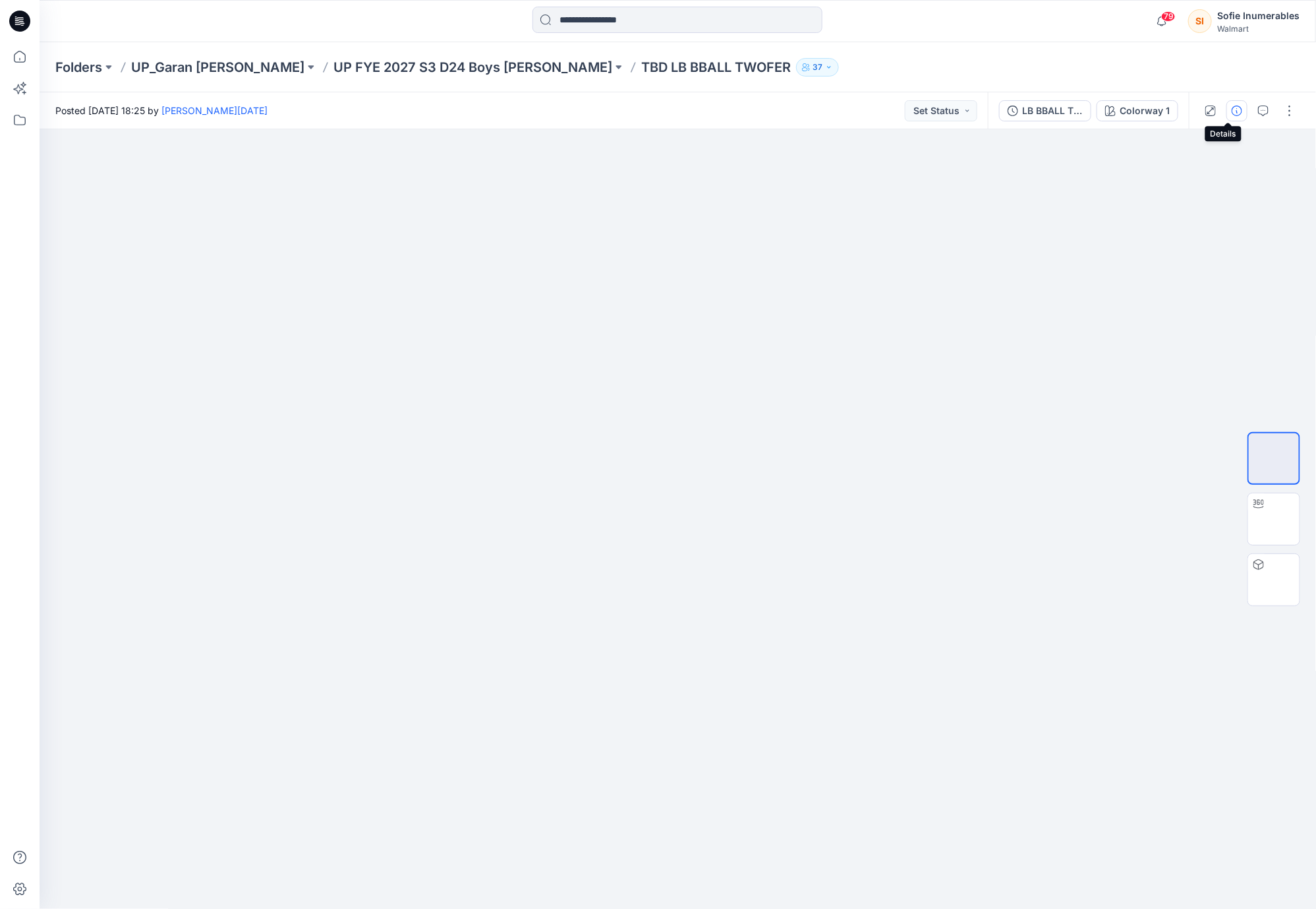
click at [1232, 106] on icon "button" at bounding box center [1237, 111] width 10 height 10
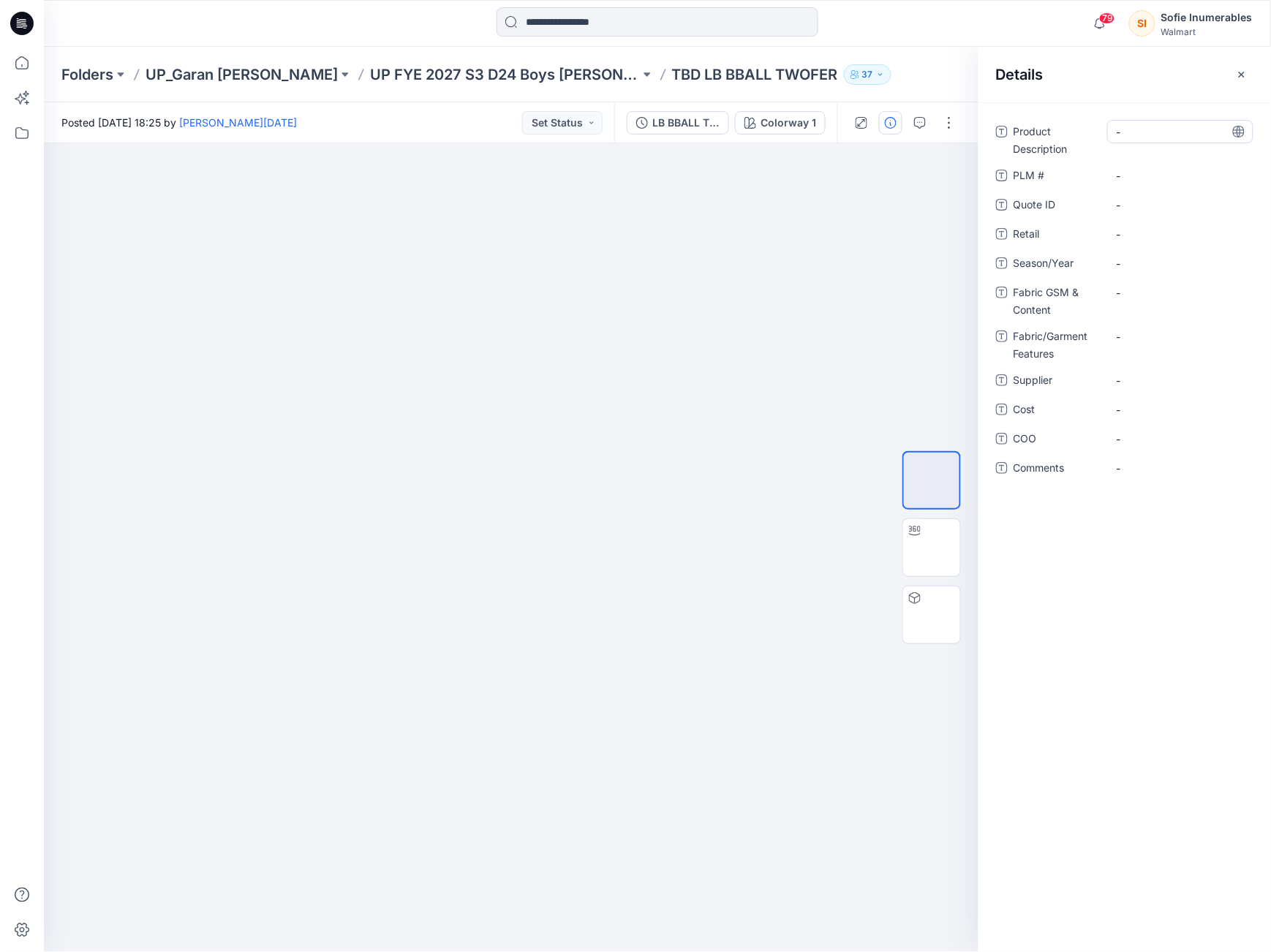
click at [1133, 137] on Description "-" at bounding box center [1180, 132] width 127 height 15
type textarea "**********"
click at [672, 73] on p "TBD LB BBALL TWOFER" at bounding box center [754, 74] width 166 height 20
drag, startPoint x: 602, startPoint y: 71, endPoint x: 733, endPoint y: 87, distance: 132.0
click at [733, 86] on div "Folders UP_Garan Littles UP FYE 2027 S3 D24 Boys Littles TBD LB BBALL TWOFER 37" at bounding box center [657, 74] width 1227 height 56
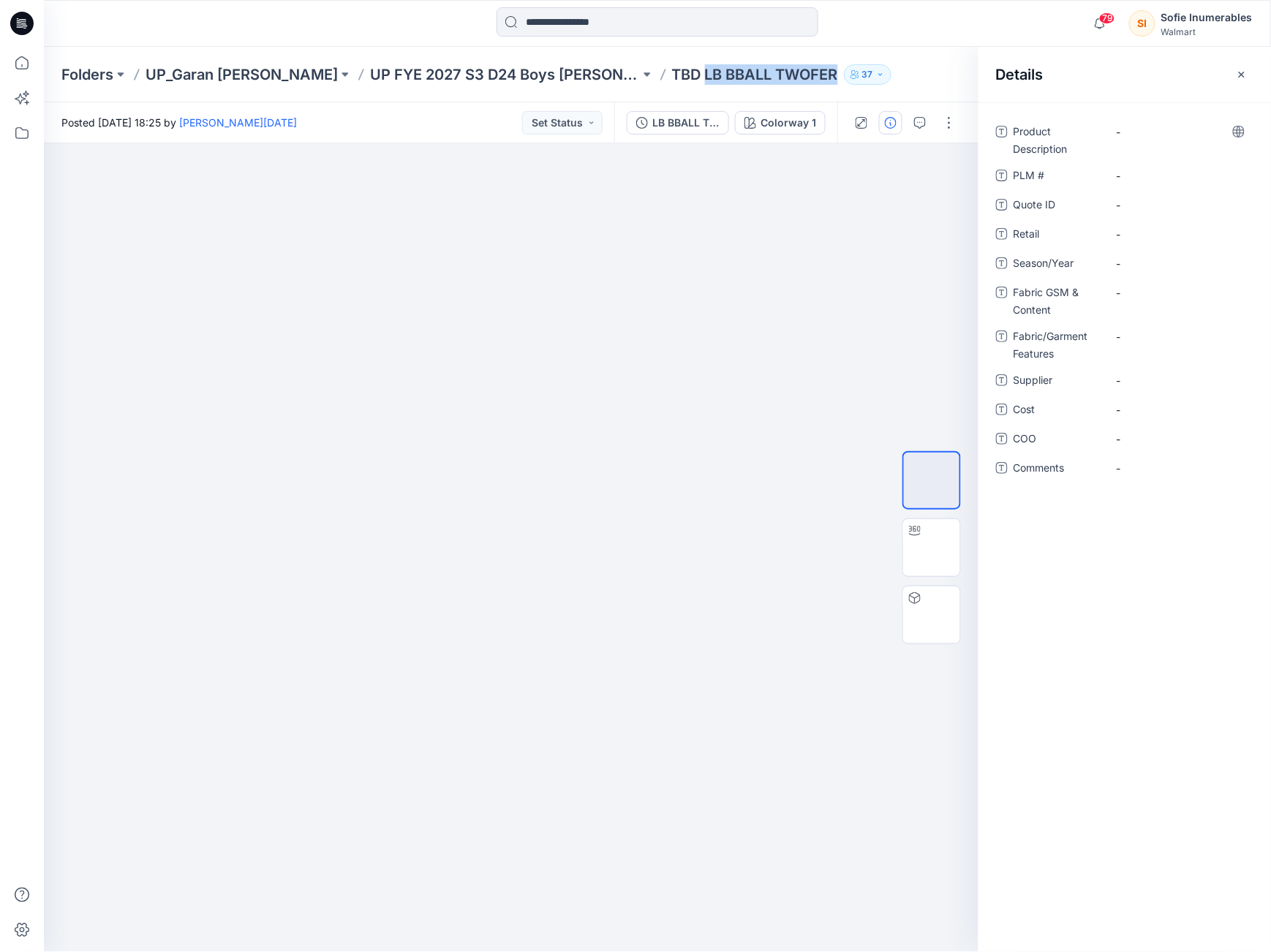
copy p "LB BBALL TWOFER"
click at [1099, 145] on span "Product Description" at bounding box center [1058, 140] width 88 height 35
click at [1129, 138] on Description "-" at bounding box center [1180, 132] width 127 height 15
drag, startPoint x: 1134, startPoint y: 134, endPoint x: 1104, endPoint y: 47, distance: 92.0
click at [1091, 125] on div "**********" at bounding box center [1125, 138] width 257 height 38
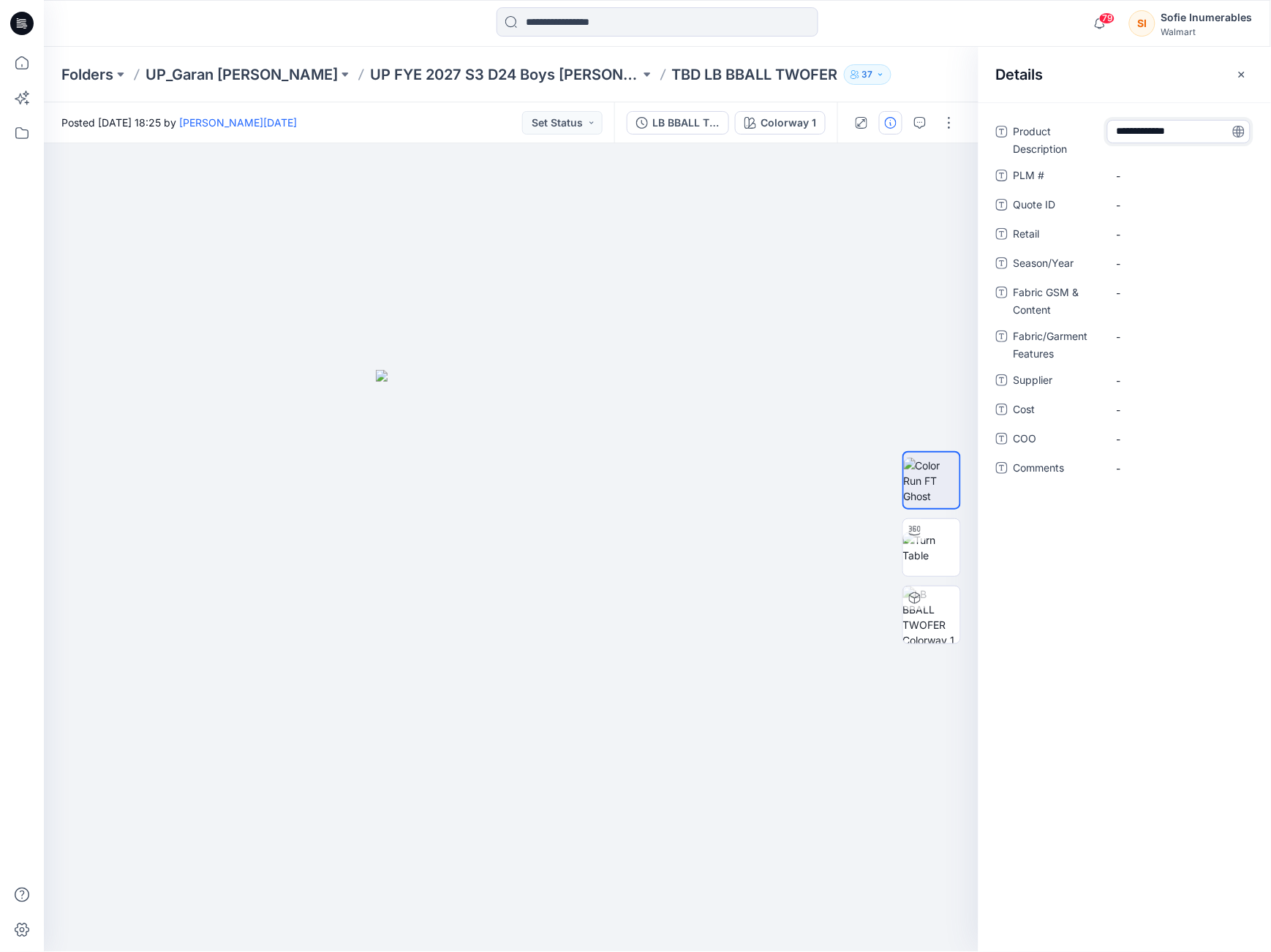
type textarea "**********"
click at [1130, 269] on span "-" at bounding box center [1180, 263] width 127 height 15
click at [321, 851] on div at bounding box center [511, 547] width 935 height 808
